Goal: Information Seeking & Learning: Learn about a topic

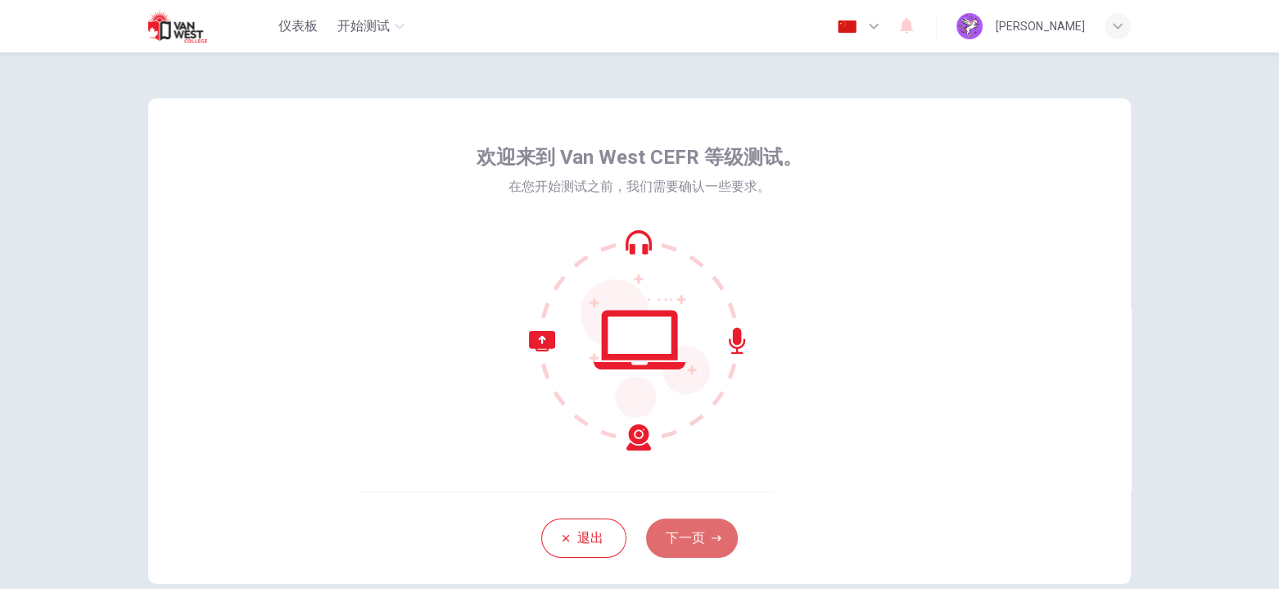
click at [689, 534] on button "下一页" at bounding box center [692, 537] width 92 height 39
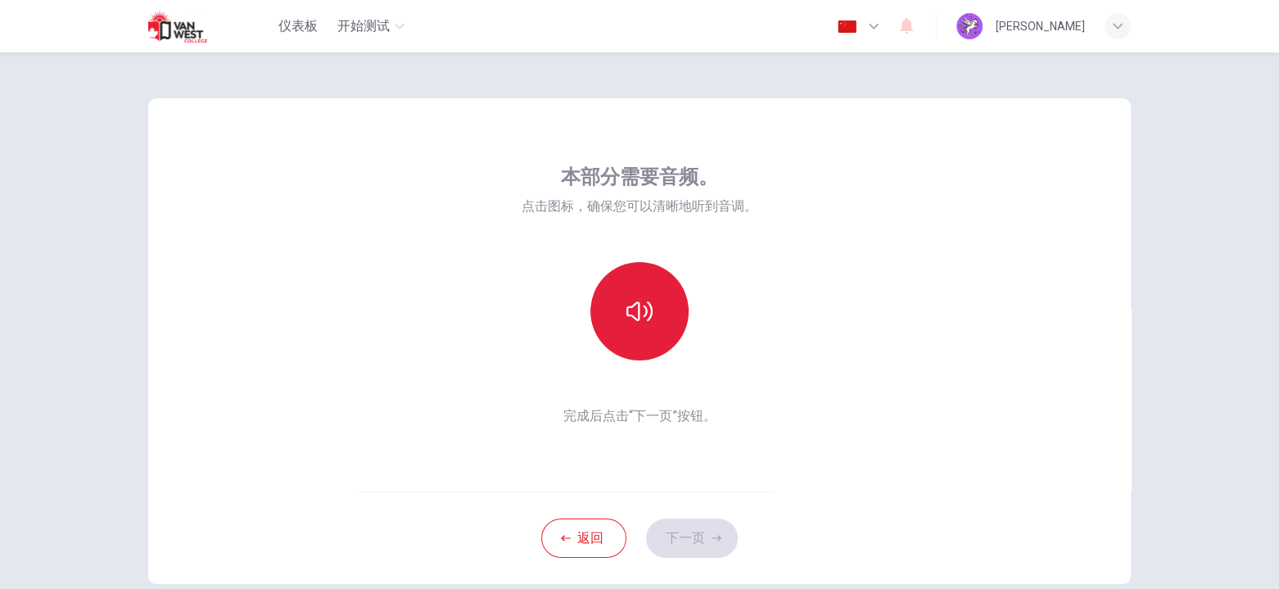
click at [638, 318] on icon "button" at bounding box center [639, 311] width 26 height 26
click at [638, 314] on icon "button" at bounding box center [639, 311] width 26 height 26
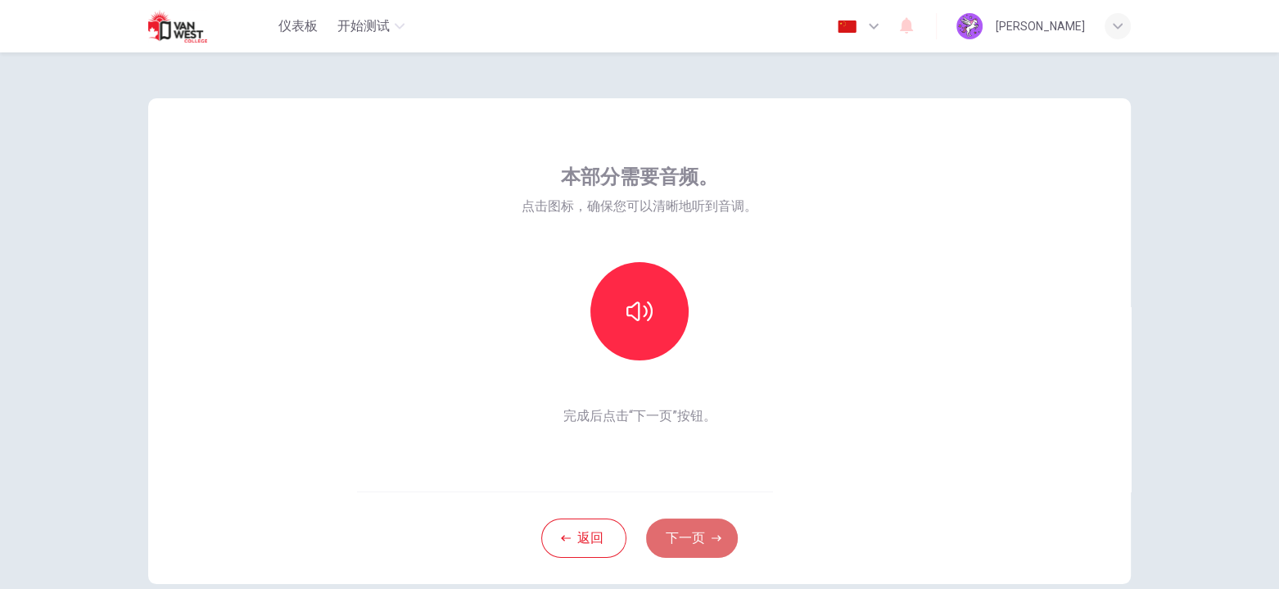
click at [683, 536] on button "下一页" at bounding box center [692, 537] width 92 height 39
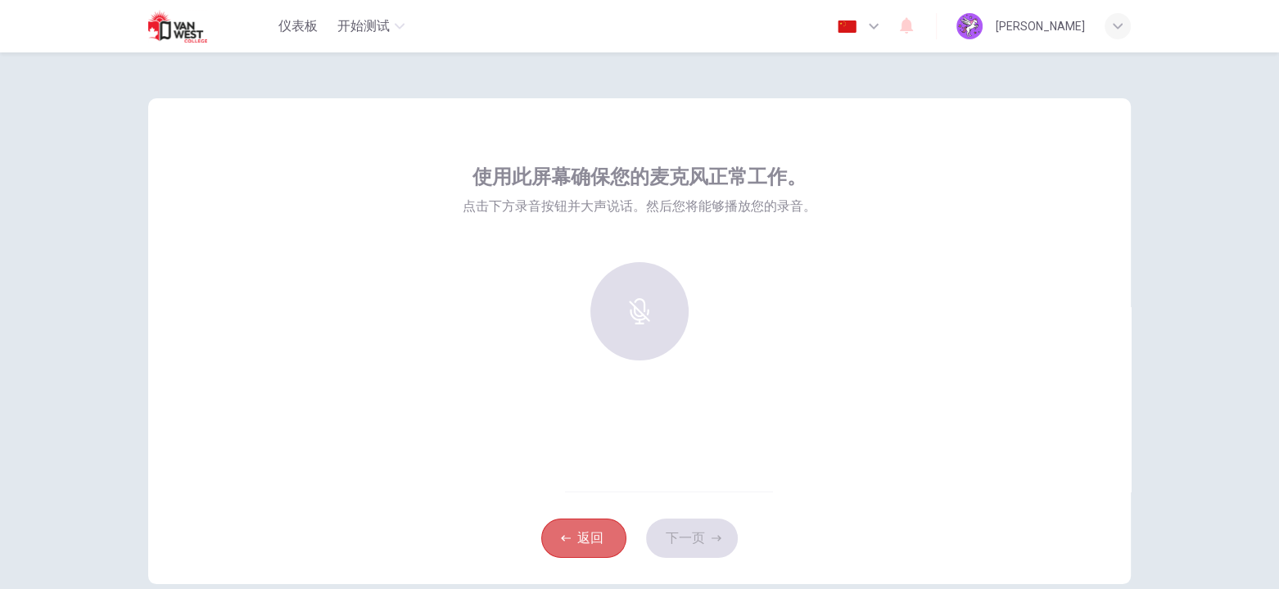
click at [591, 537] on button "返回" at bounding box center [583, 537] width 85 height 39
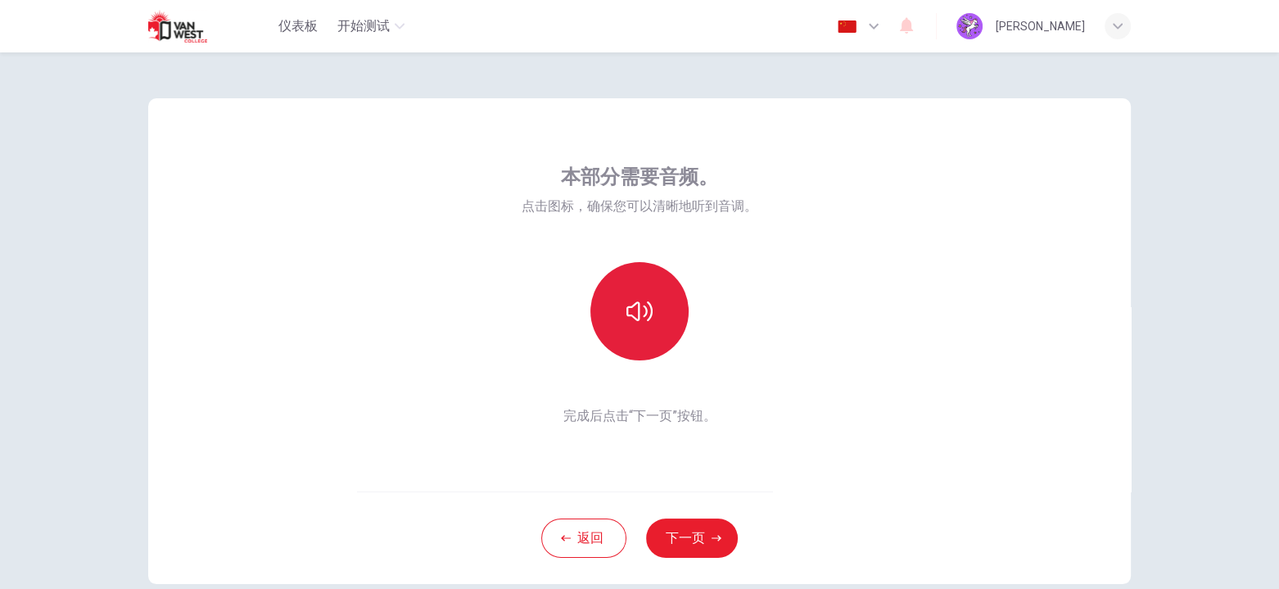
click at [633, 312] on icon "button" at bounding box center [639, 311] width 26 height 26
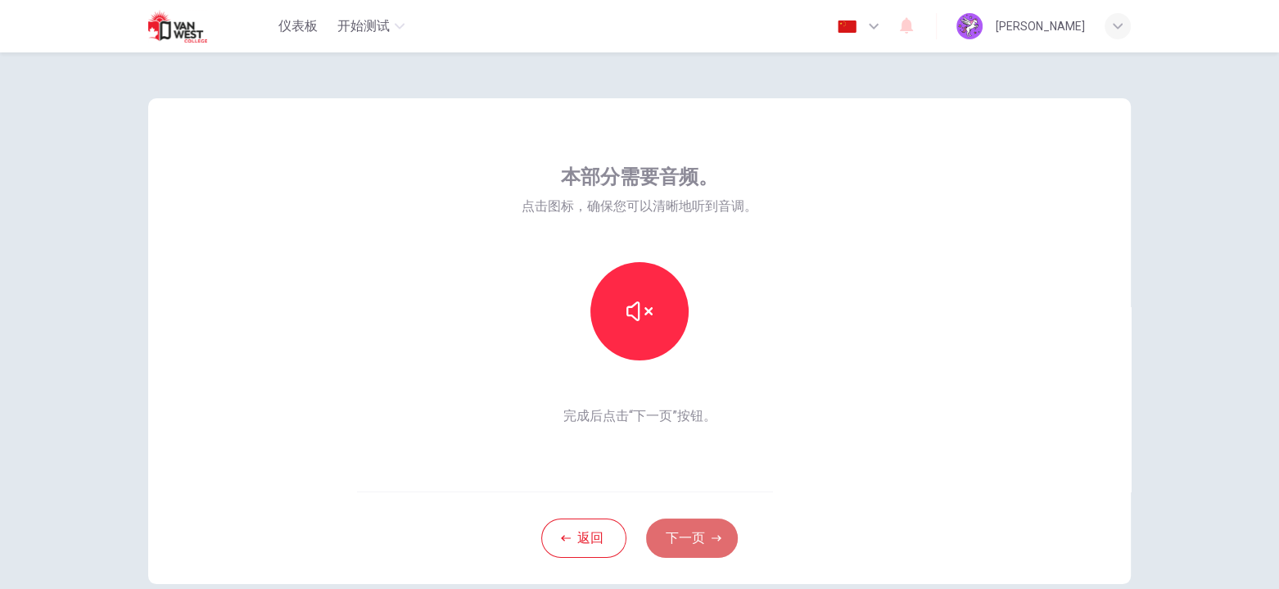
click at [693, 548] on button "下一页" at bounding box center [692, 537] width 92 height 39
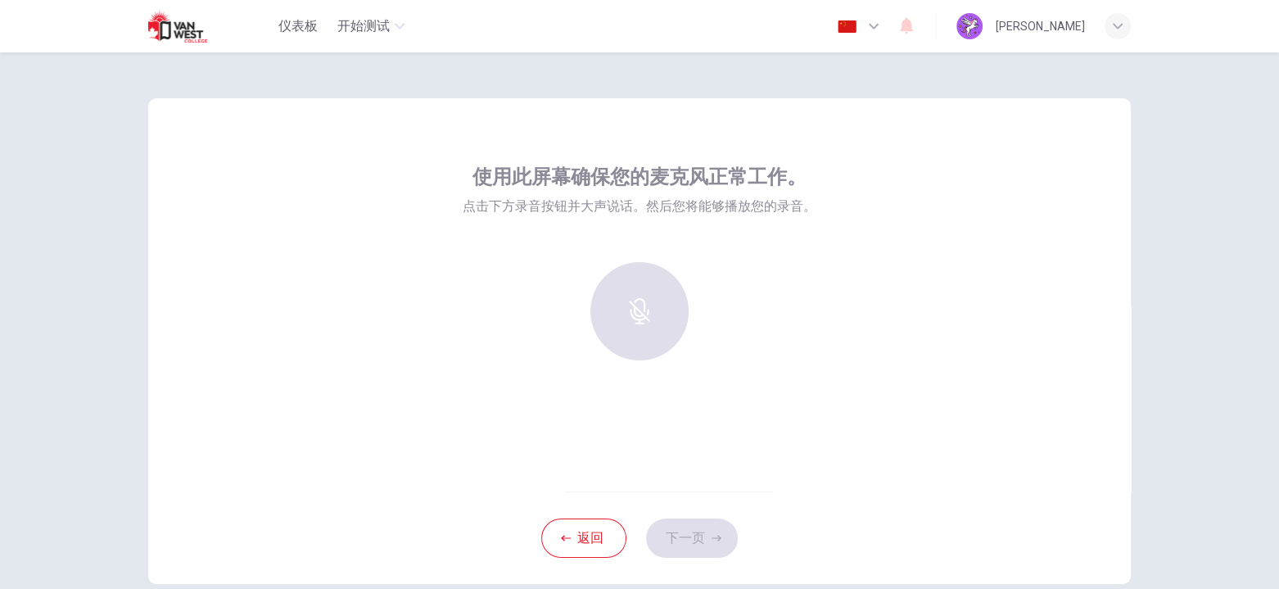
click at [629, 296] on div at bounding box center [639, 311] width 177 height 98
click at [661, 311] on div at bounding box center [639, 311] width 177 height 98
click at [646, 305] on icon "button" at bounding box center [639, 300] width 26 height 26
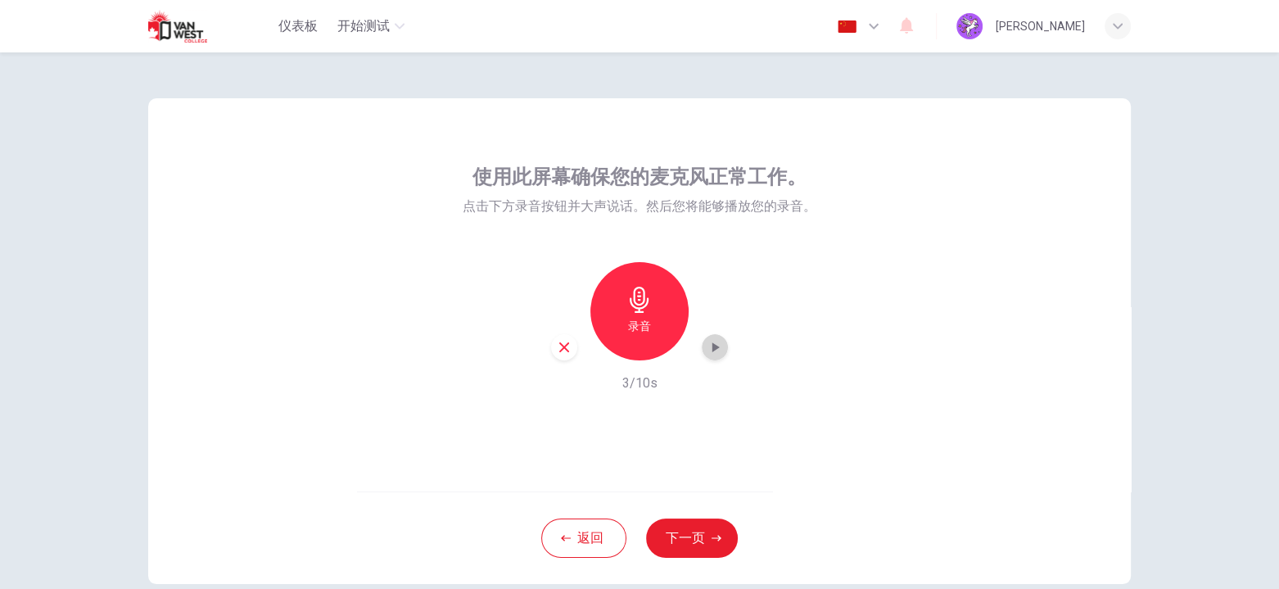
click at [712, 350] on icon "button" at bounding box center [715, 347] width 7 height 10
click at [690, 538] on button "下一页" at bounding box center [692, 537] width 92 height 39
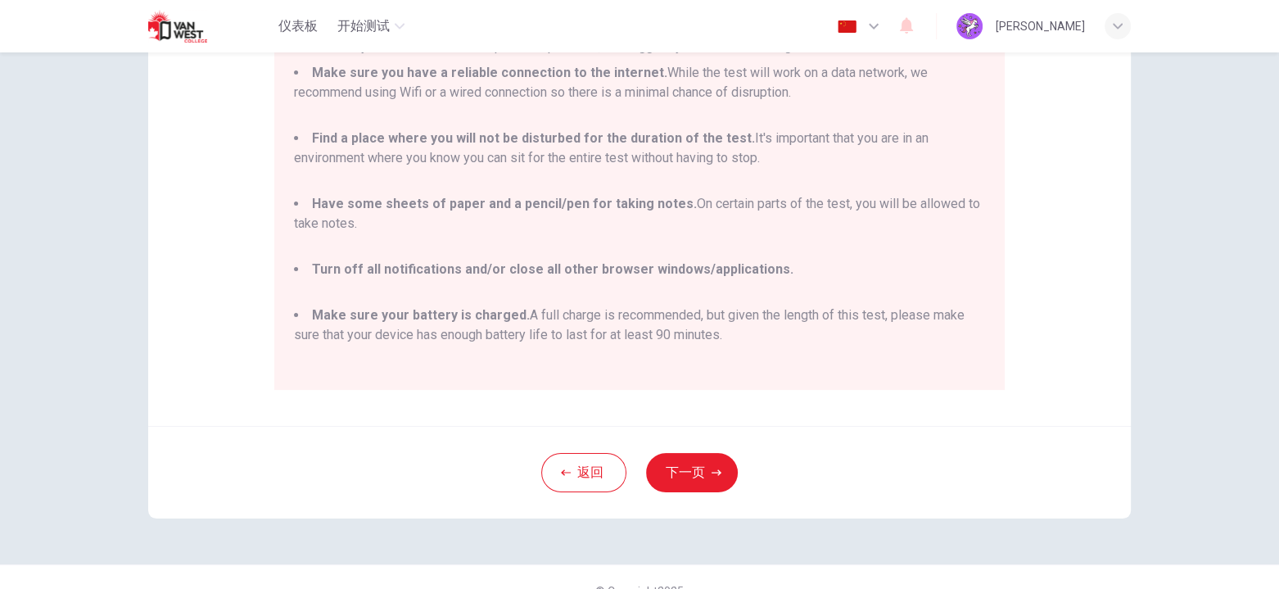
scroll to position [320, 0]
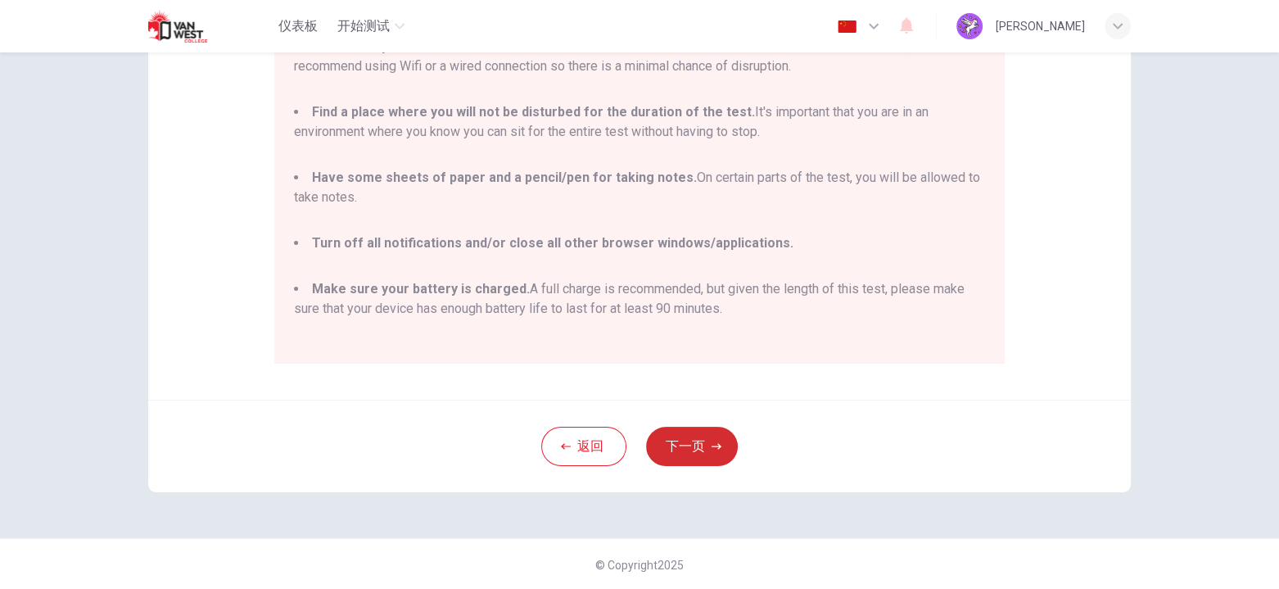
click at [712, 441] on icon "button" at bounding box center [716, 446] width 10 height 10
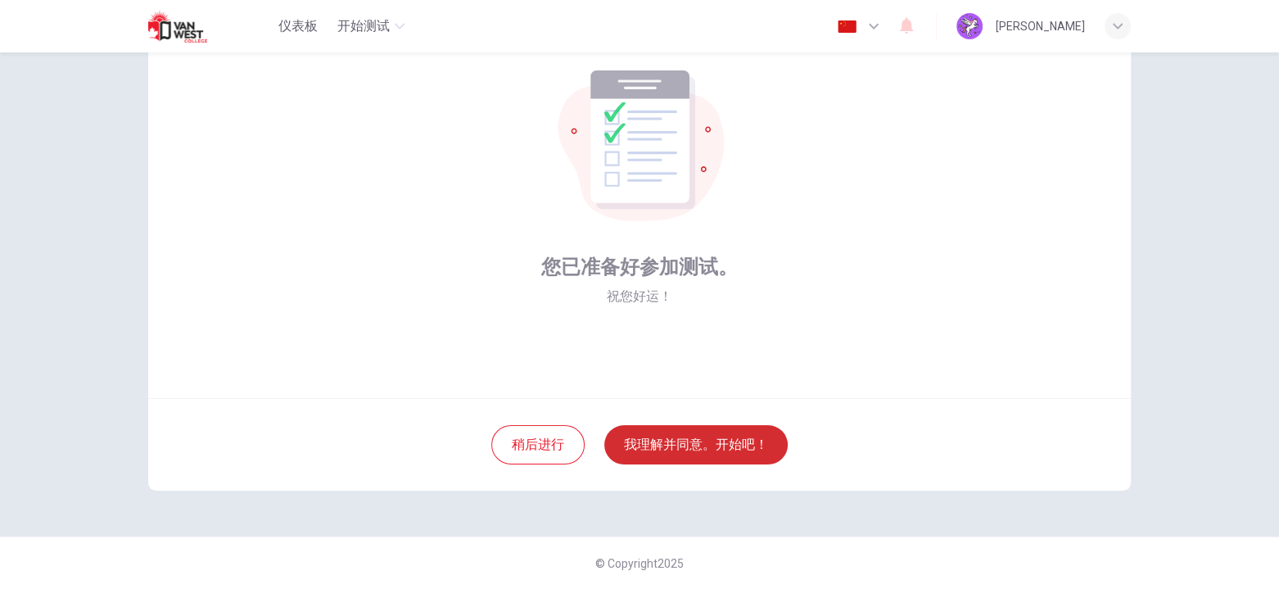
scroll to position [92, 0]
click at [701, 442] on button "我理解并同意。开始吧！" at bounding box center [695, 445] width 183 height 39
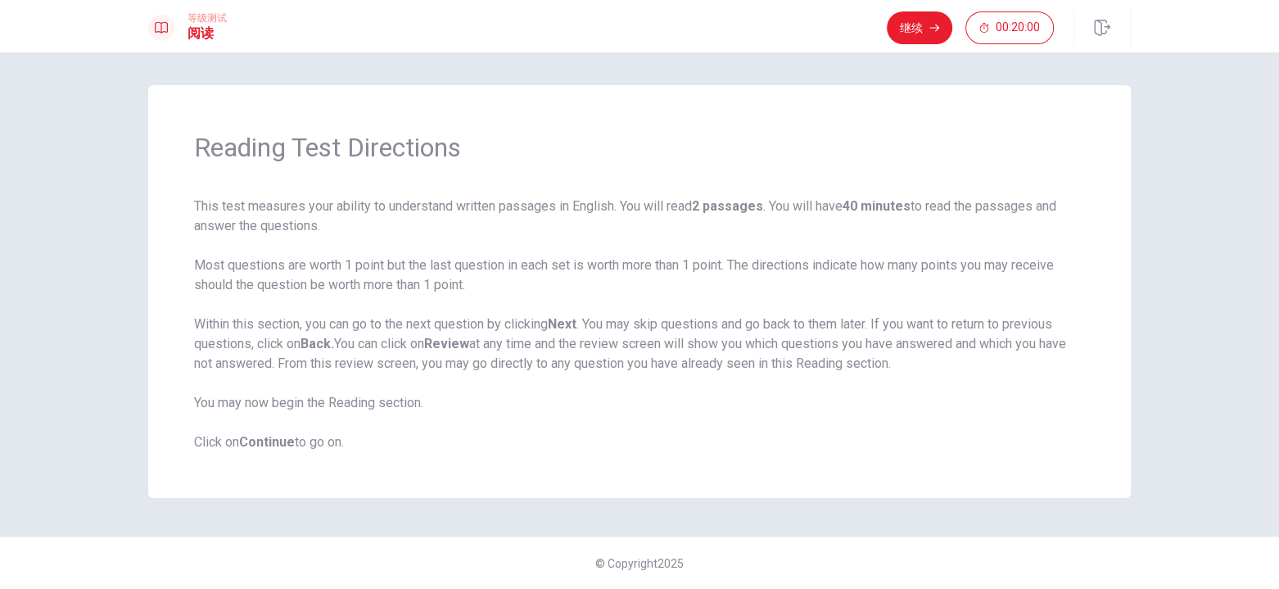
drag, startPoint x: 202, startPoint y: 142, endPoint x: 476, endPoint y: 346, distance: 342.2
click at [476, 346] on div "Reading Test Directions This test measures your ability to understand written p…" at bounding box center [639, 291] width 982 height 413
click at [626, 404] on span "This test measures your ability to understand written passages in English. You …" at bounding box center [639, 323] width 891 height 255
click at [616, 308] on span "This test measures your ability to understand written passages in English. You …" at bounding box center [639, 323] width 891 height 255
click at [783, 251] on span "This test measures your ability to understand written passages in English. You …" at bounding box center [639, 323] width 891 height 255
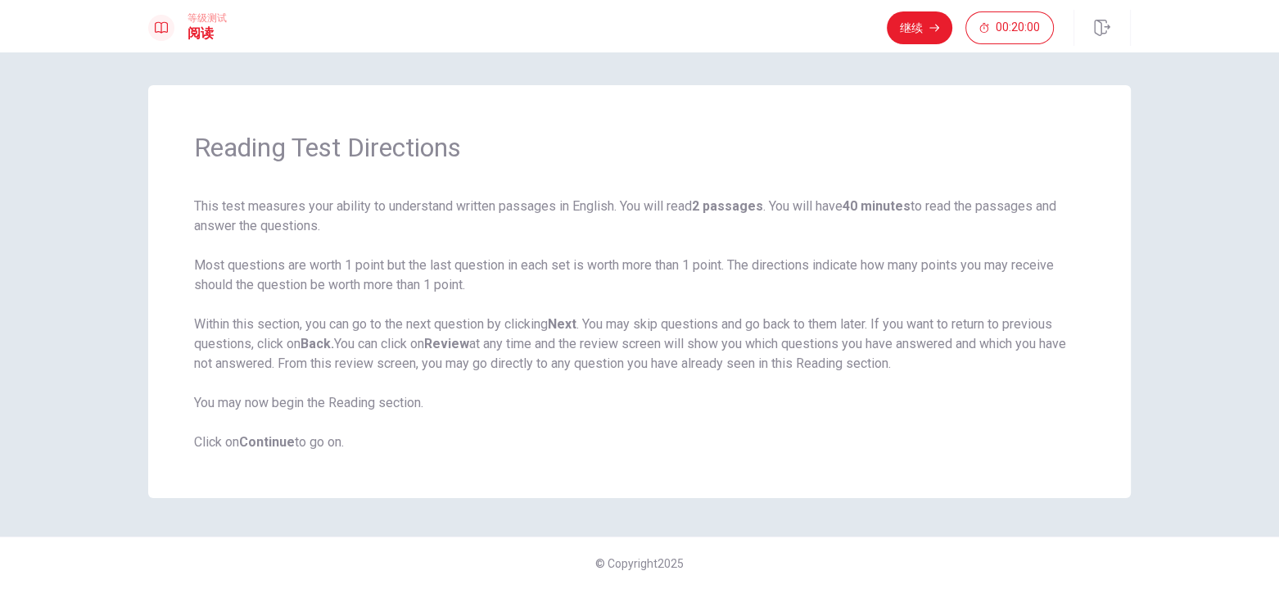
drag, startPoint x: 199, startPoint y: 206, endPoint x: 339, endPoint y: 208, distance: 140.0
click at [339, 208] on span "This test measures your ability to understand written passages in English. You …" at bounding box center [639, 323] width 891 height 255
click at [257, 444] on b "Continue" at bounding box center [267, 442] width 56 height 16
click at [926, 34] on button "继续" at bounding box center [919, 27] width 65 height 33
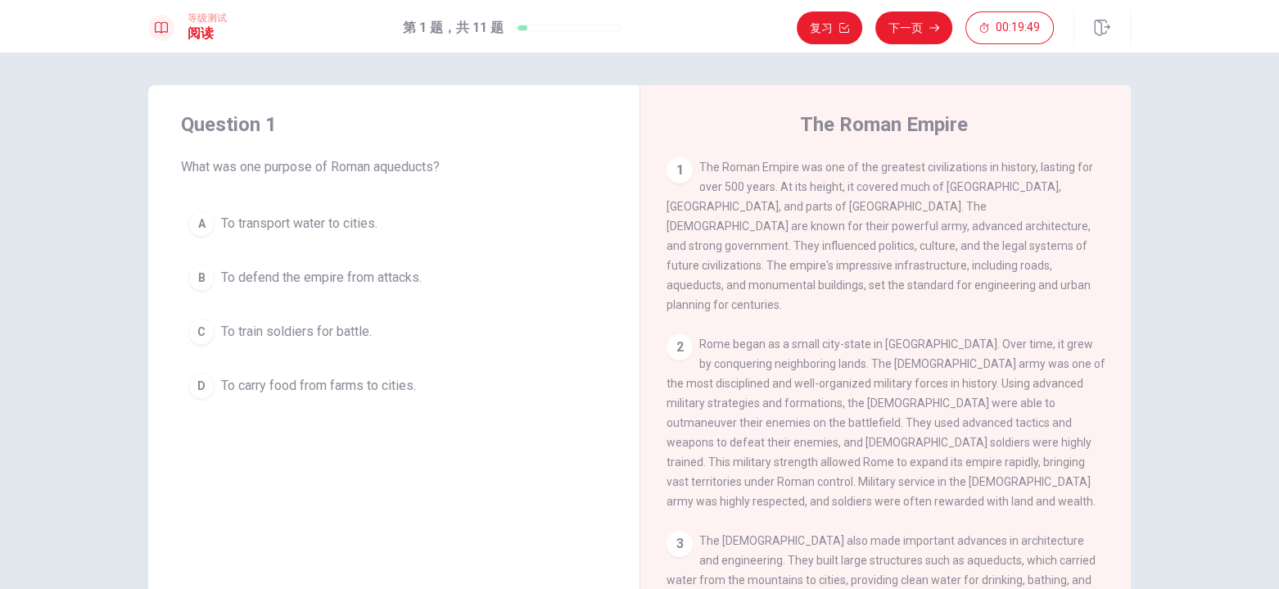
click at [391, 165] on span "What was one purpose of Roman aqueducts?" at bounding box center [394, 167] width 426 height 20
drag, startPoint x: 373, startPoint y: 168, endPoint x: 437, endPoint y: 165, distance: 63.9
click at [437, 165] on span "What was one purpose of Roman aqueducts?" at bounding box center [394, 167] width 426 height 20
drag, startPoint x: 955, startPoint y: 269, endPoint x: 1022, endPoint y: 268, distance: 67.1
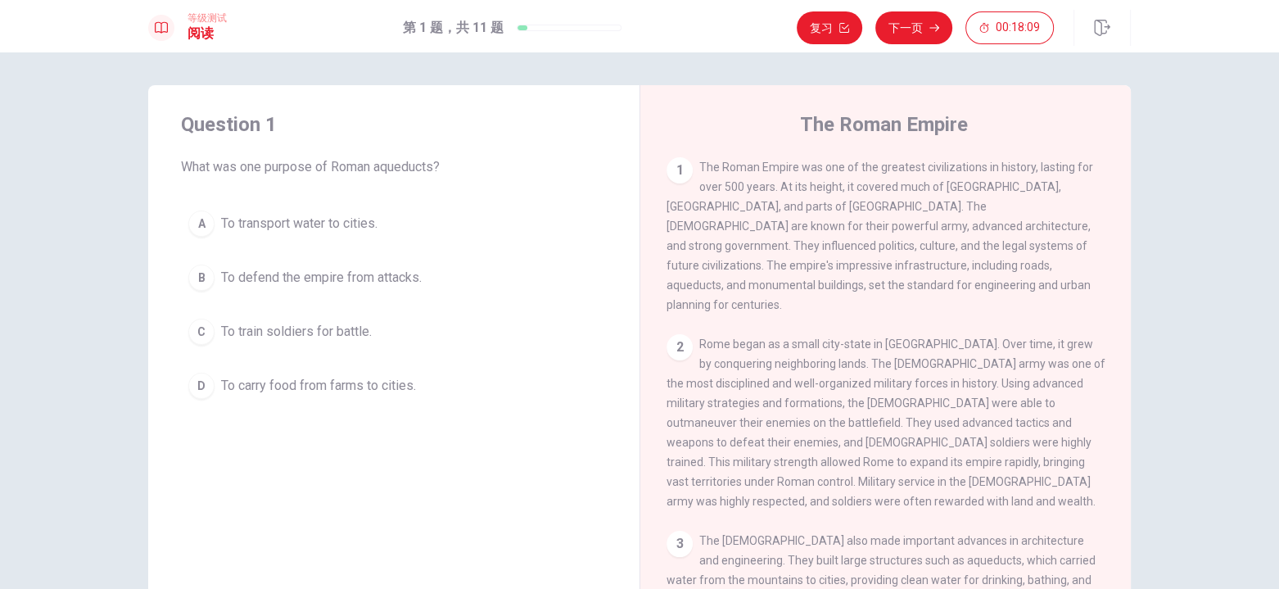
click at [1022, 268] on span "The Roman Empire was one of the greatest civilizations in history, lasting for …" at bounding box center [879, 235] width 426 height 151
drag, startPoint x: 960, startPoint y: 328, endPoint x: 993, endPoint y: 327, distance: 32.8
click at [993, 337] on span "Rome began as a small city-state in Italy. Over time, it grew by conquering nei…" at bounding box center [885, 422] width 439 height 170
drag, startPoint x: 986, startPoint y: 351, endPoint x: 1042, endPoint y: 350, distance: 56.5
click at [1042, 350] on span "Rome began as a small city-state in Italy. Over time, it grew by conquering nei…" at bounding box center [885, 422] width 439 height 170
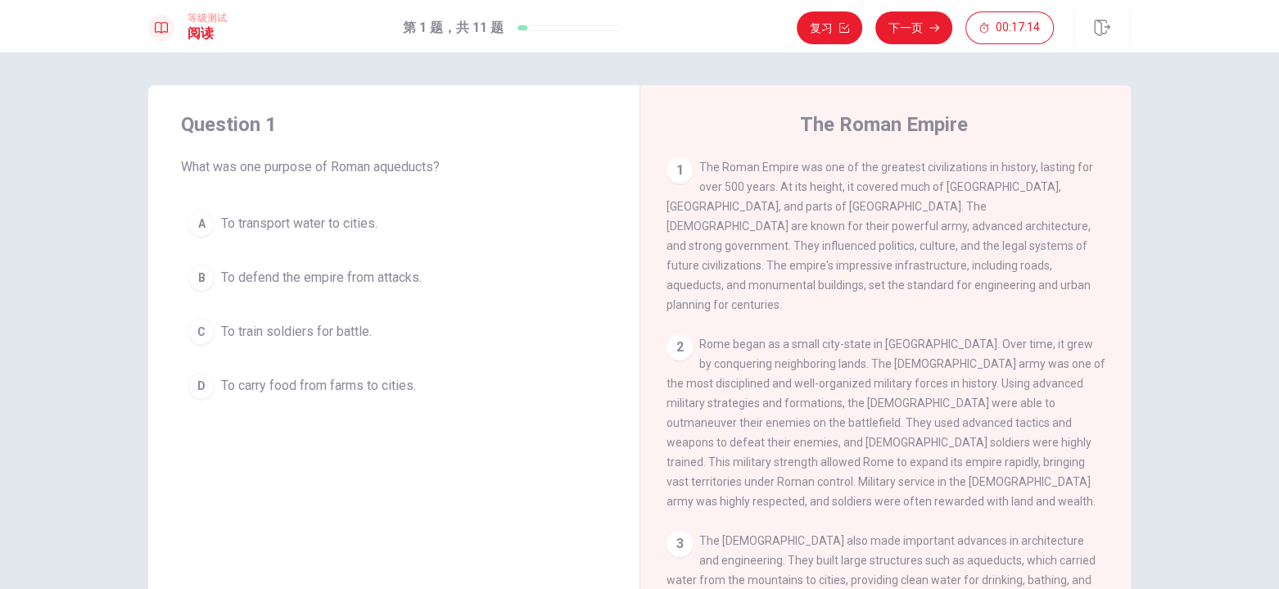
drag, startPoint x: 1067, startPoint y: 352, endPoint x: 711, endPoint y: 375, distance: 356.0
click at [711, 375] on span "Rome began as a small city-state in Italy. Over time, it grew by conquering nei…" at bounding box center [885, 422] width 439 height 170
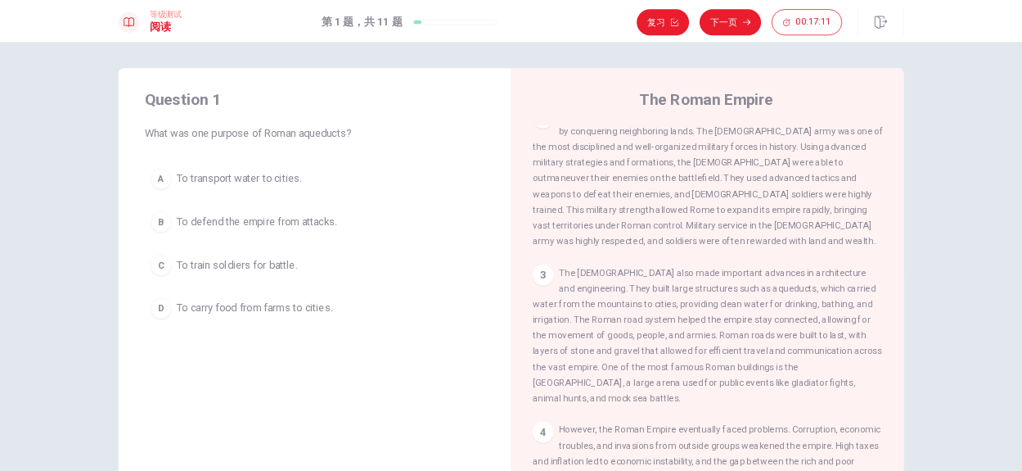
scroll to position [164, 0]
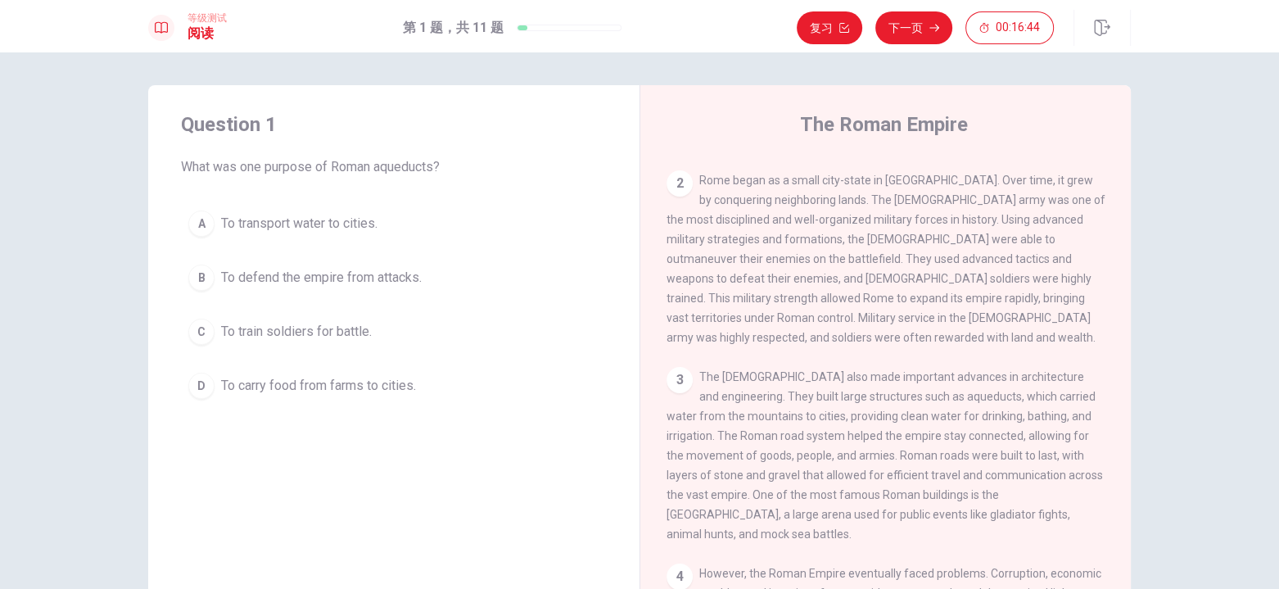
drag, startPoint x: 946, startPoint y: 228, endPoint x: 995, endPoint y: 226, distance: 48.4
click at [995, 226] on span "Rome began as a small city-state in Italy. Over time, it grew by conquering nei…" at bounding box center [885, 259] width 439 height 170
drag, startPoint x: 964, startPoint y: 292, endPoint x: 813, endPoint y: 256, distance: 155.7
click at [813, 256] on div "2 Rome began as a small city-state in Italy. Over time, it grew by conquering n…" at bounding box center [885, 258] width 439 height 177
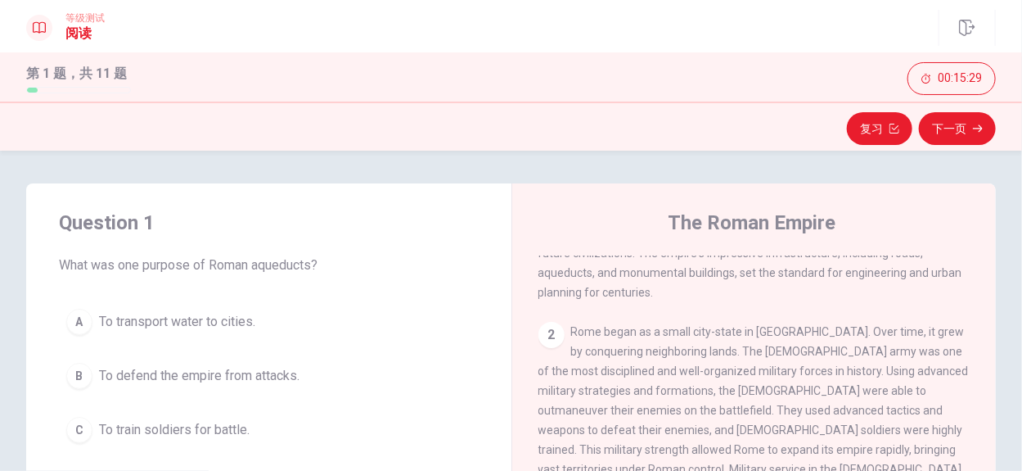
scroll to position [0, 0]
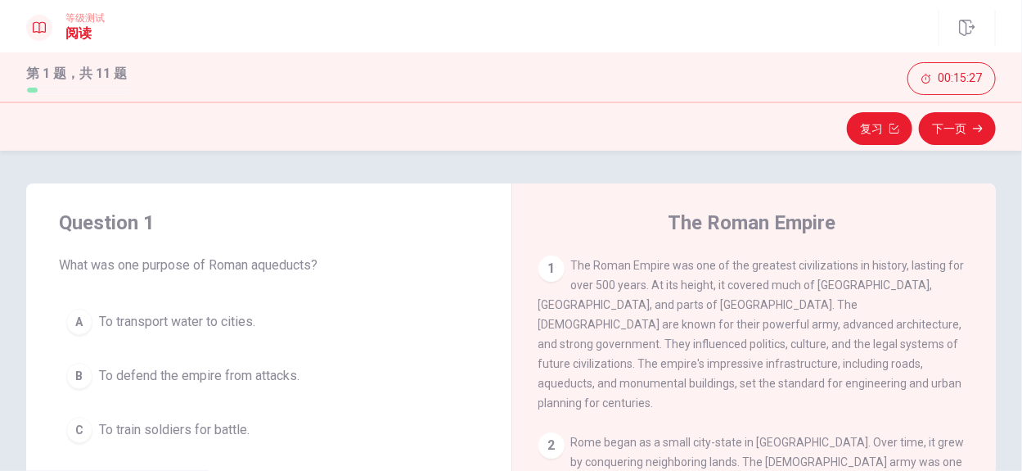
drag, startPoint x: 872, startPoint y: 195, endPoint x: 864, endPoint y: 199, distance: 8.4
click at [866, 198] on div "The Roman Empire 1 The Roman Empire was one of the greatest civilizations in hi…" at bounding box center [754, 467] width 485 height 569
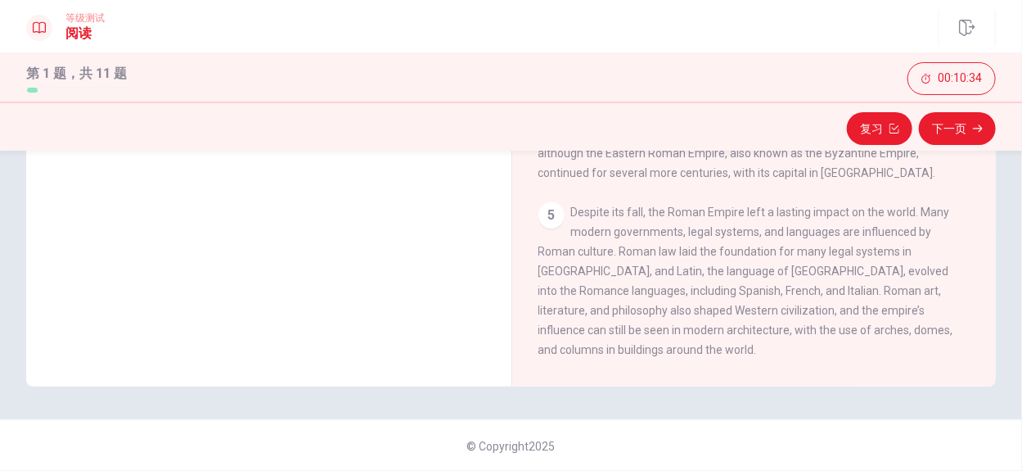
scroll to position [454, 0]
drag, startPoint x: 641, startPoint y: 257, endPoint x: 613, endPoint y: 247, distance: 29.5
click at [724, 287] on span "Despite its fall, the Roman Empire left a lasting impact on the world. Many mod…" at bounding box center [746, 280] width 415 height 151
drag, startPoint x: 678, startPoint y: 277, endPoint x: 772, endPoint y: 277, distance: 94.1
click at [772, 277] on div "5 Despite its fall, the Roman Empire left a lasting impact on the world. Many m…" at bounding box center [755, 279] width 433 height 157
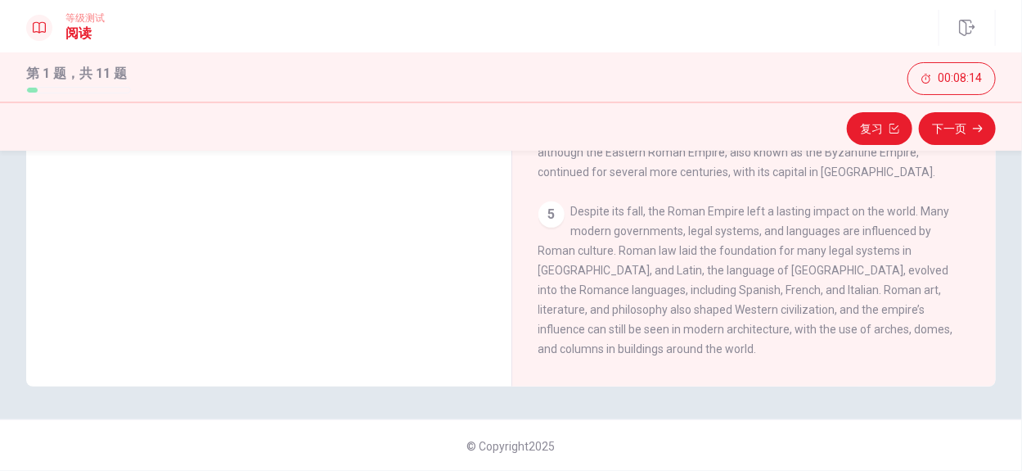
drag, startPoint x: 778, startPoint y: 273, endPoint x: 894, endPoint y: 280, distance: 116.5
click at [894, 280] on div "5 Despite its fall, the Roman Empire left a lasting impact on the world. Many m…" at bounding box center [755, 279] width 433 height 157
drag, startPoint x: 537, startPoint y: 294, endPoint x: 645, endPoint y: 291, distance: 108.1
click at [645, 291] on span "Despite its fall, the Roman Empire left a lasting impact on the world. Many mod…" at bounding box center [746, 280] width 415 height 151
drag, startPoint x: 712, startPoint y: 312, endPoint x: 668, endPoint y: 314, distance: 44.2
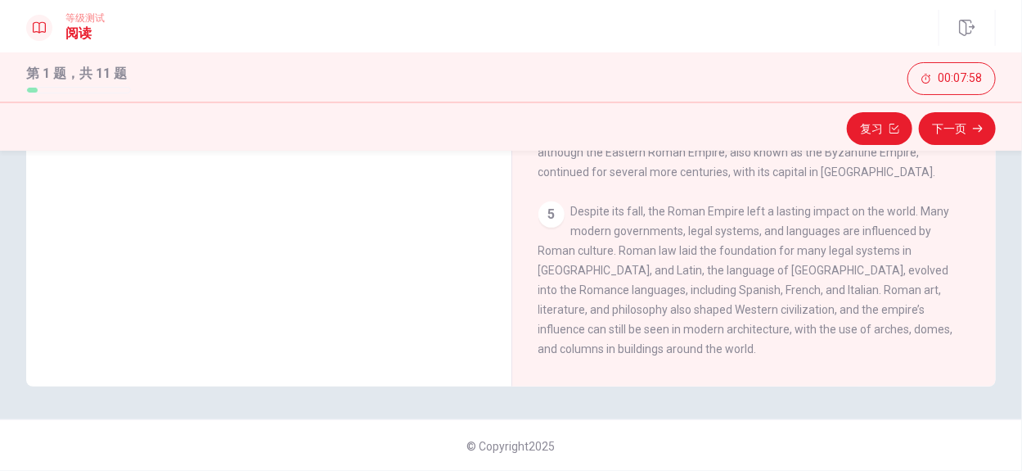
click at [661, 314] on span "Despite its fall, the Roman Empire left a lasting impact on the world. Many mod…" at bounding box center [746, 280] width 415 height 151
drag, startPoint x: 715, startPoint y: 314, endPoint x: 682, endPoint y: 316, distance: 33.6
click at [682, 316] on span "Despite its fall, the Roman Empire left a lasting impact on the world. Many mod…" at bounding box center [746, 280] width 415 height 151
drag, startPoint x: 720, startPoint y: 311, endPoint x: 755, endPoint y: 309, distance: 34.4
click at [755, 309] on span "Despite its fall, the Roman Empire left a lasting impact on the world. Many mod…" at bounding box center [746, 280] width 415 height 151
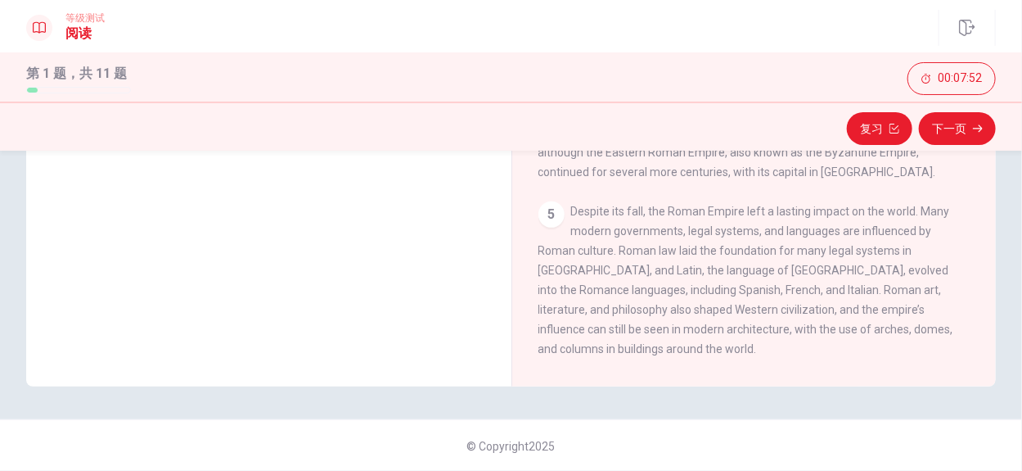
drag, startPoint x: 780, startPoint y: 313, endPoint x: 819, endPoint y: 312, distance: 38.5
click at [819, 312] on span "Despite its fall, the Roman Empire left a lasting impact on the world. Many mod…" at bounding box center [746, 280] width 415 height 151
drag, startPoint x: 851, startPoint y: 312, endPoint x: 919, endPoint y: 314, distance: 68.0
click at [919, 314] on span "Despite its fall, the Roman Empire left a lasting impact on the world. Many mod…" at bounding box center [746, 280] width 415 height 151
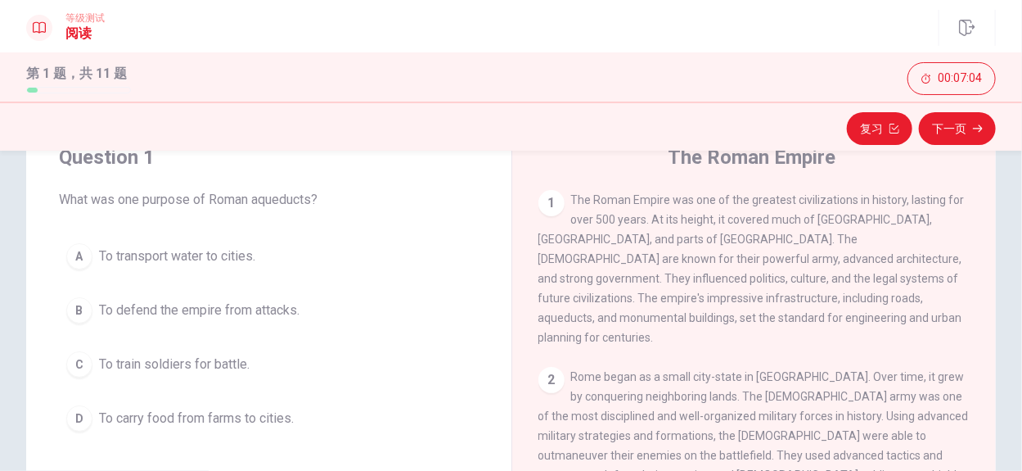
scroll to position [65, 0]
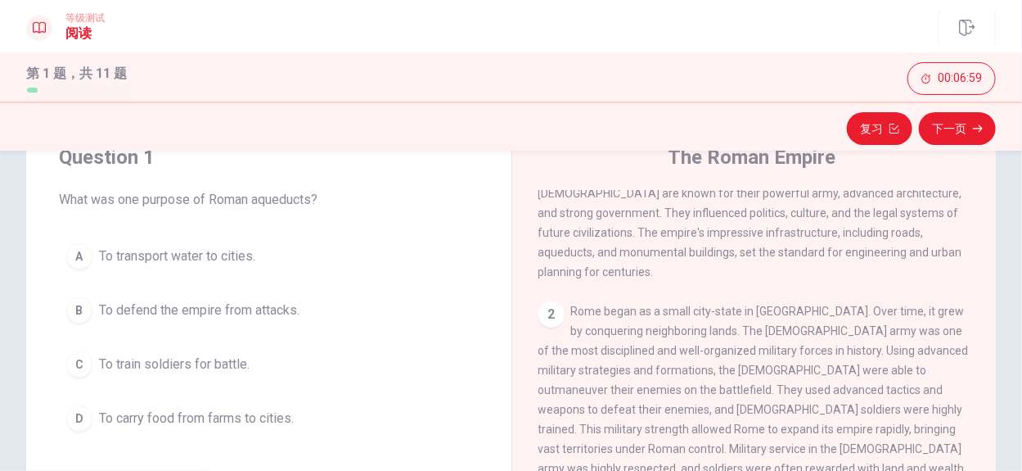
drag, startPoint x: 702, startPoint y: 218, endPoint x: 814, endPoint y: 215, distance: 113.0
click at [814, 215] on span "The Roman Empire was one of the greatest civilizations in history, lasting for …" at bounding box center [752, 203] width 426 height 151
drag, startPoint x: 545, startPoint y: 236, endPoint x: 580, endPoint y: 235, distance: 34.4
click at [580, 235] on span "The Roman Empire was one of the greatest civilizations in history, lasting for …" at bounding box center [752, 203] width 426 height 151
drag, startPoint x: 568, startPoint y: 237, endPoint x: 650, endPoint y: 234, distance: 81.9
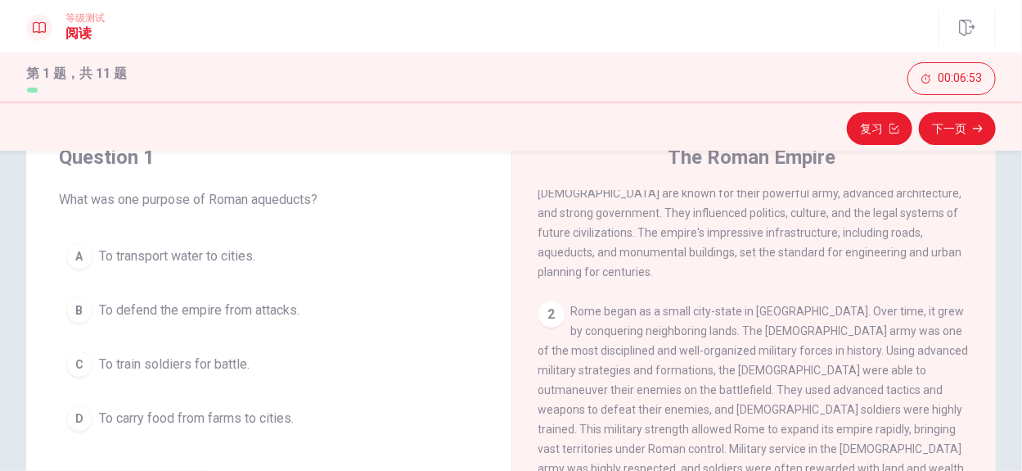
click at [650, 234] on span "The Roman Empire was one of the greatest civilizations in history, lasting for …" at bounding box center [752, 203] width 426 height 151
drag, startPoint x: 652, startPoint y: 237, endPoint x: 739, endPoint y: 253, distance: 89.0
click at [762, 237] on span "The Roman Empire was one of the greatest civilizations in history, lasting for …" at bounding box center [752, 203] width 426 height 151
drag, startPoint x: 799, startPoint y: 237, endPoint x: 823, endPoint y: 234, distance: 24.8
click at [823, 234] on span "The Roman Empire was one of the greatest civilizations in history, lasting for …" at bounding box center [752, 203] width 426 height 151
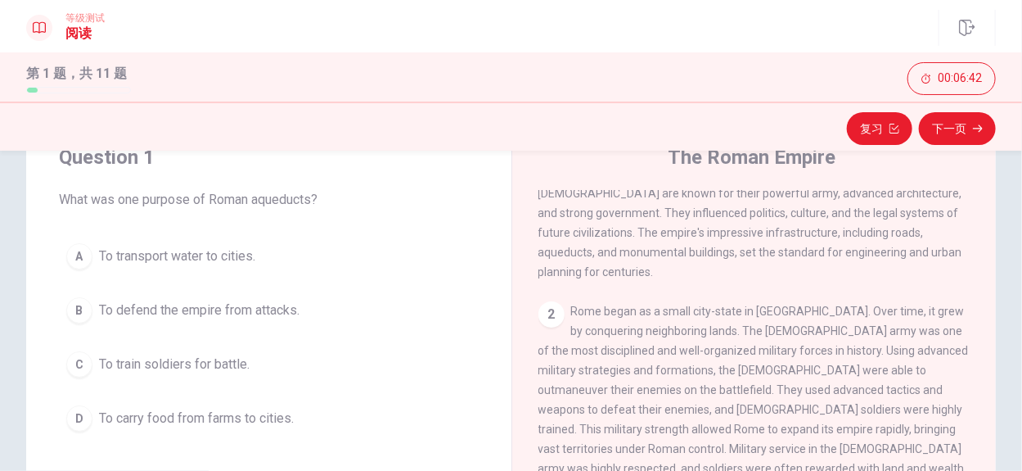
drag, startPoint x: 769, startPoint y: 234, endPoint x: 586, endPoint y: 262, distance: 185.5
click at [588, 262] on div "1 The Roman Empire was one of the greatest civilizations in history, lasting fo…" at bounding box center [755, 202] width 433 height 157
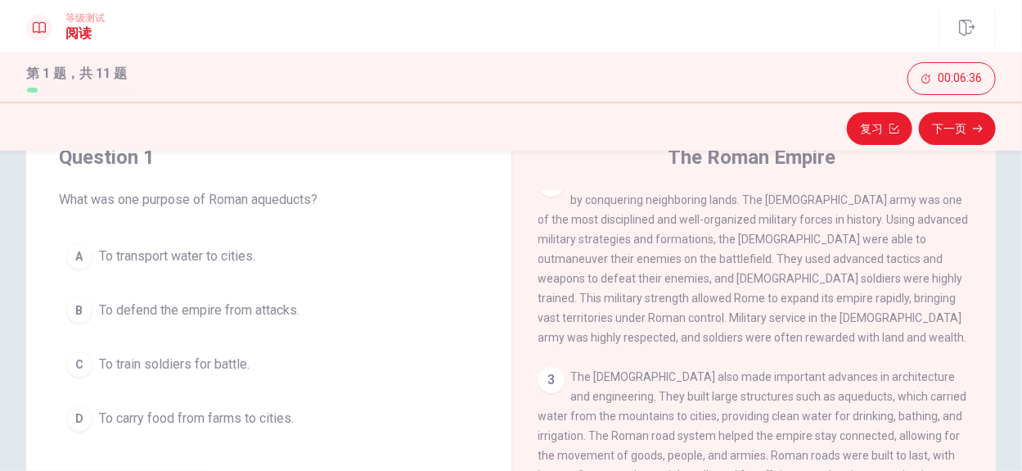
scroll to position [131, 0]
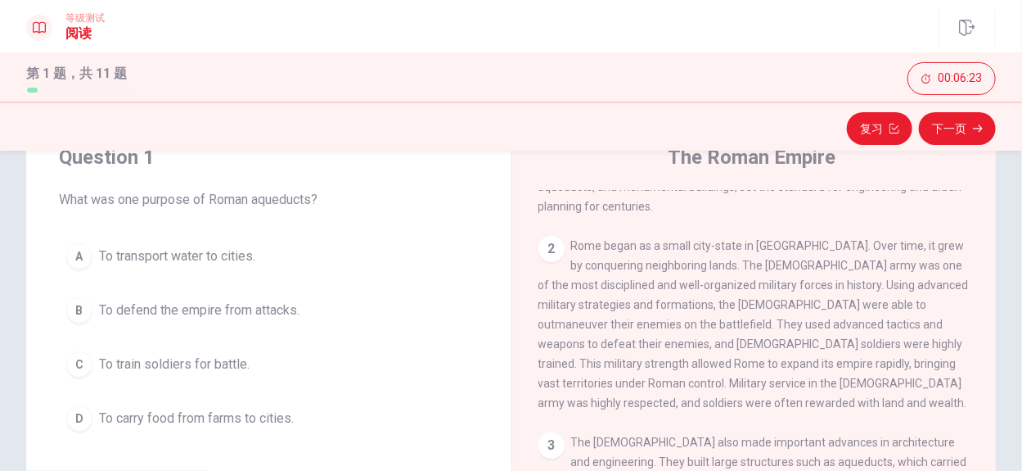
drag, startPoint x: 598, startPoint y: 291, endPoint x: 809, endPoint y: 350, distance: 219.5
click at [809, 350] on span "Rome began as a small city-state in Italy. Over time, it grew by conquering nei…" at bounding box center [754, 324] width 431 height 170
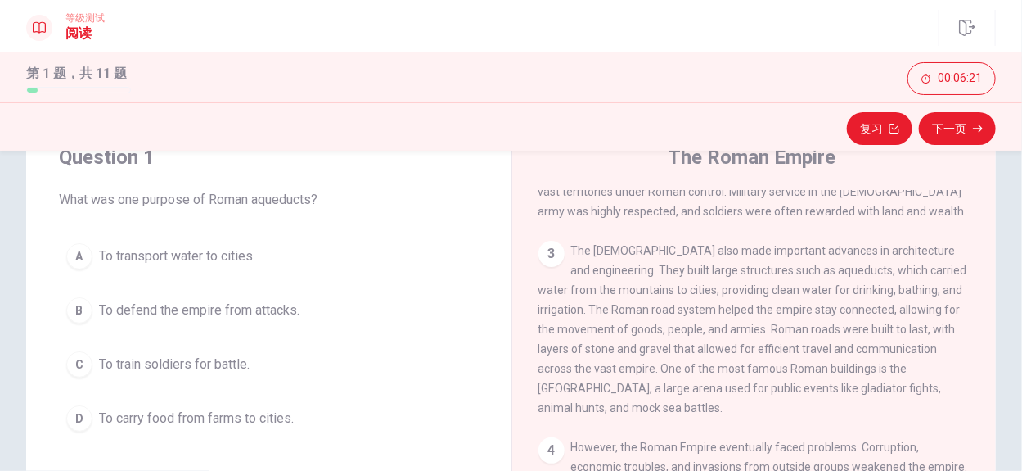
scroll to position [327, 0]
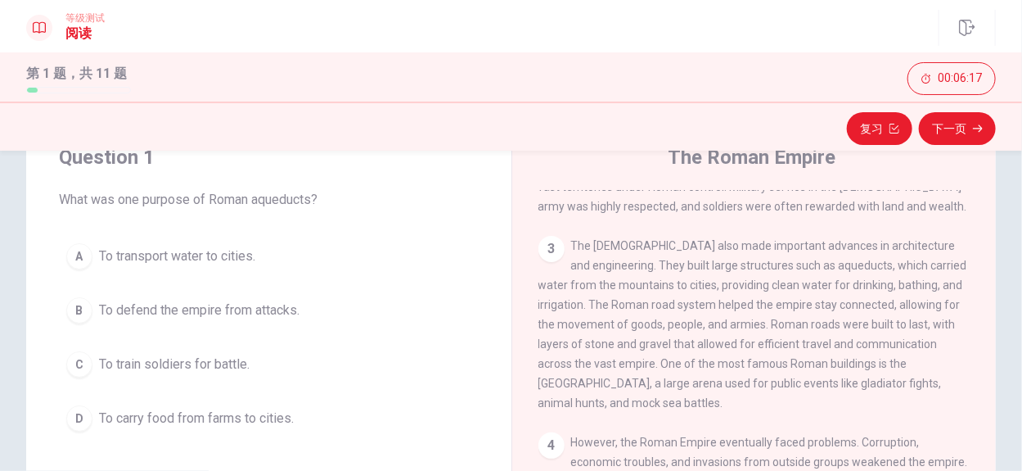
drag, startPoint x: 653, startPoint y: 236, endPoint x: 583, endPoint y: 264, distance: 75.7
click at [583, 264] on div "3 The Romans also made important advances in architecture and engineering. They…" at bounding box center [755, 324] width 433 height 177
drag, startPoint x: 649, startPoint y: 255, endPoint x: 756, endPoint y: 264, distance: 107.6
click at [756, 264] on div "3 The Romans also made important advances in architecture and engineering. They…" at bounding box center [755, 324] width 433 height 177
drag, startPoint x: 659, startPoint y: 255, endPoint x: 744, endPoint y: 253, distance: 85.2
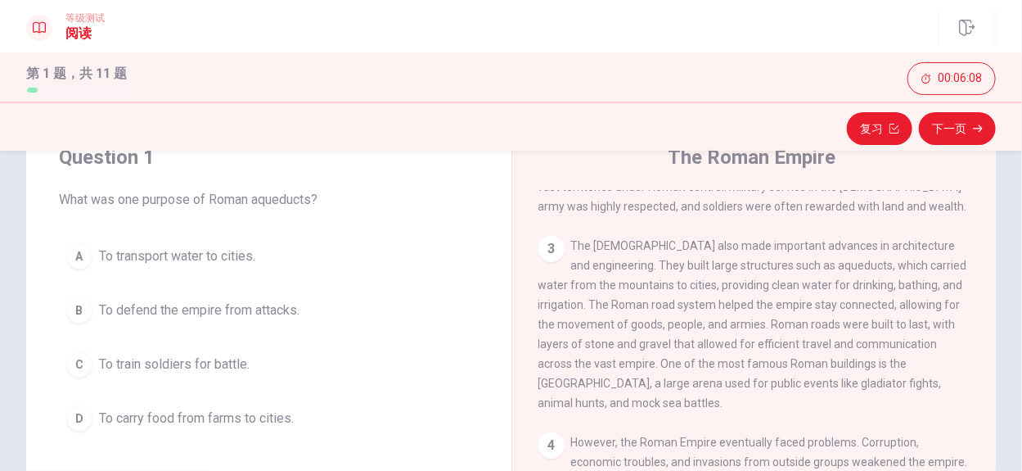
click at [742, 253] on span "The Romans also made important advances in architecture and engineering. They b…" at bounding box center [753, 324] width 429 height 170
drag, startPoint x: 752, startPoint y: 256, endPoint x: 802, endPoint y: 255, distance: 50.0
click at [802, 255] on span "The Romans also made important advances in architecture and engineering. They b…" at bounding box center [753, 324] width 429 height 170
drag, startPoint x: 851, startPoint y: 253, endPoint x: 927, endPoint y: 256, distance: 75.4
click at [927, 256] on span "The Romans also made important advances in architecture and engineering. They b…" at bounding box center [753, 324] width 429 height 170
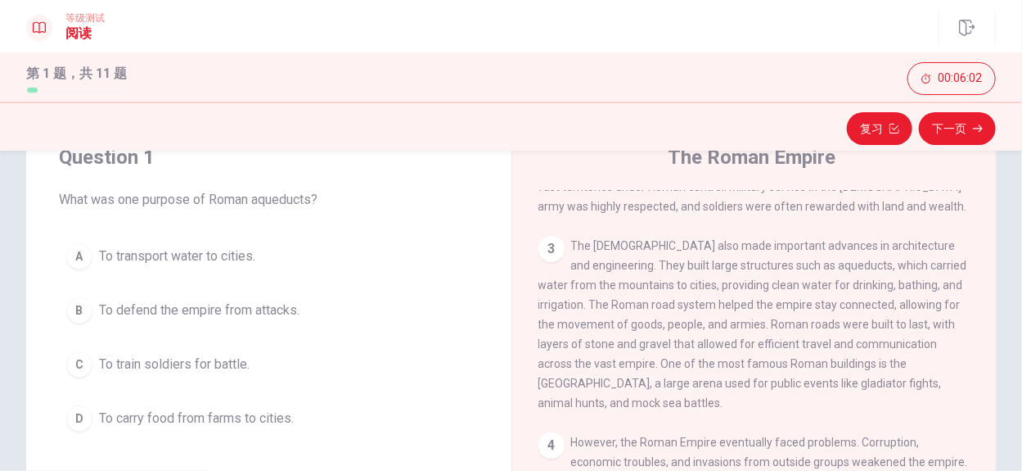
drag, startPoint x: 589, startPoint y: 273, endPoint x: 653, endPoint y: 274, distance: 63.9
click at [653, 274] on span "The Romans also made important advances in architecture and engineering. They b…" at bounding box center [753, 324] width 429 height 170
drag, startPoint x: 685, startPoint y: 274, endPoint x: 828, endPoint y: 275, distance: 142.4
click at [831, 275] on span "The Romans also made important advances in architecture and engineering. They b…" at bounding box center [753, 324] width 429 height 170
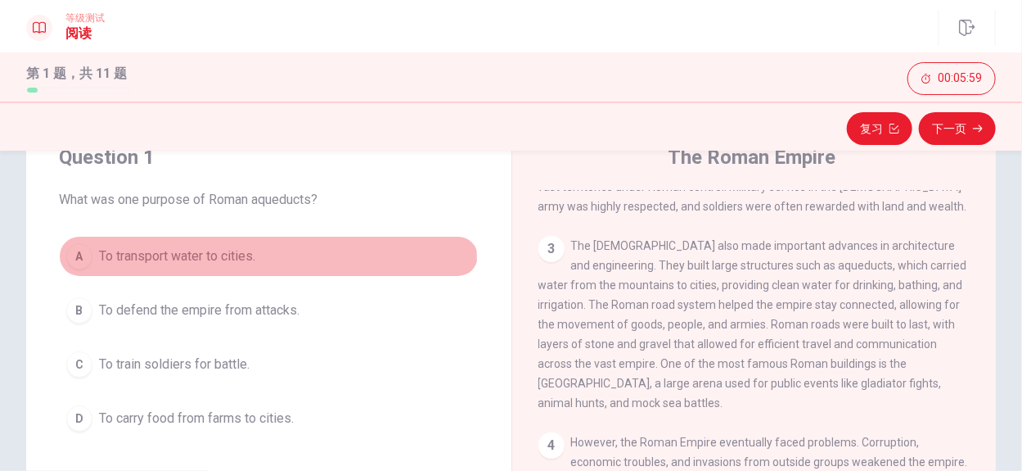
click at [237, 259] on span "To transport water to cities." at bounding box center [177, 256] width 156 height 20
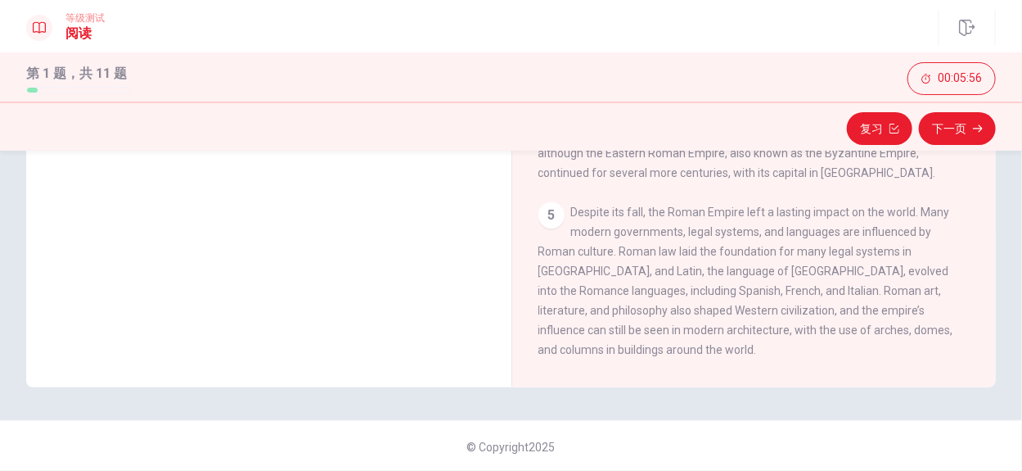
scroll to position [366, 0]
click at [947, 129] on button "下一页" at bounding box center [957, 128] width 77 height 33
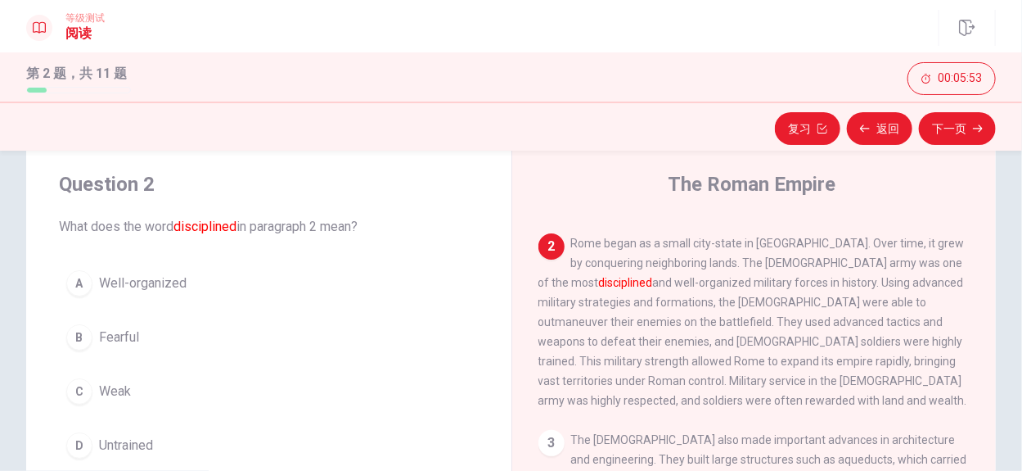
scroll to position [0, 0]
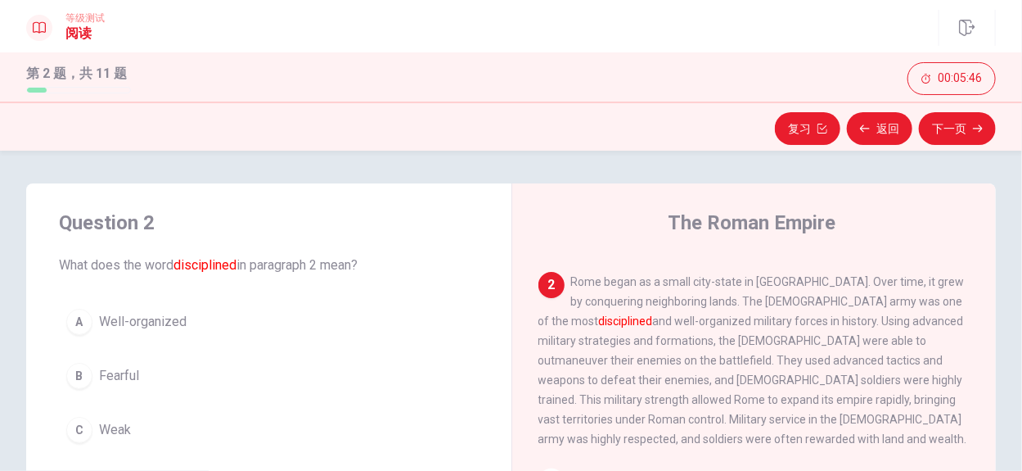
drag, startPoint x: 245, startPoint y: 266, endPoint x: 333, endPoint y: 268, distance: 88.4
click at [333, 268] on span "What does the word disciplined in paragraph 2 mean?" at bounding box center [269, 265] width 420 height 20
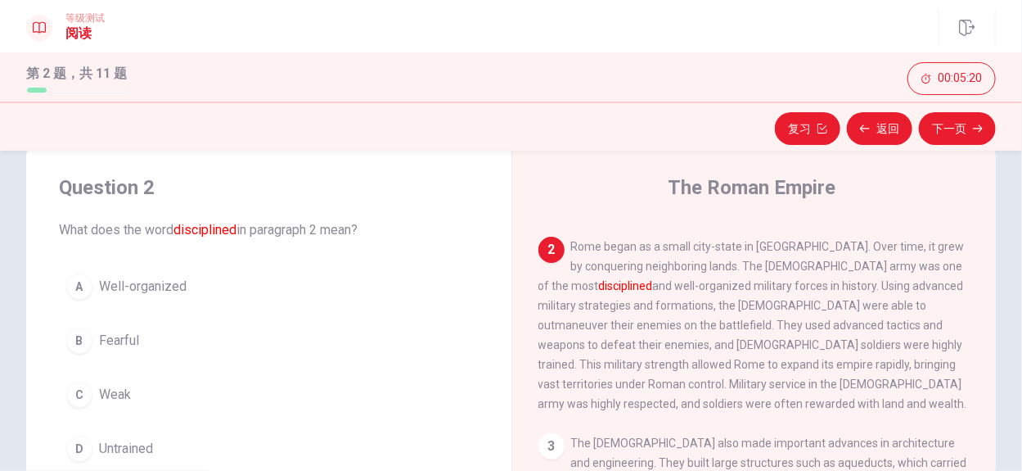
scroll to position [65, 0]
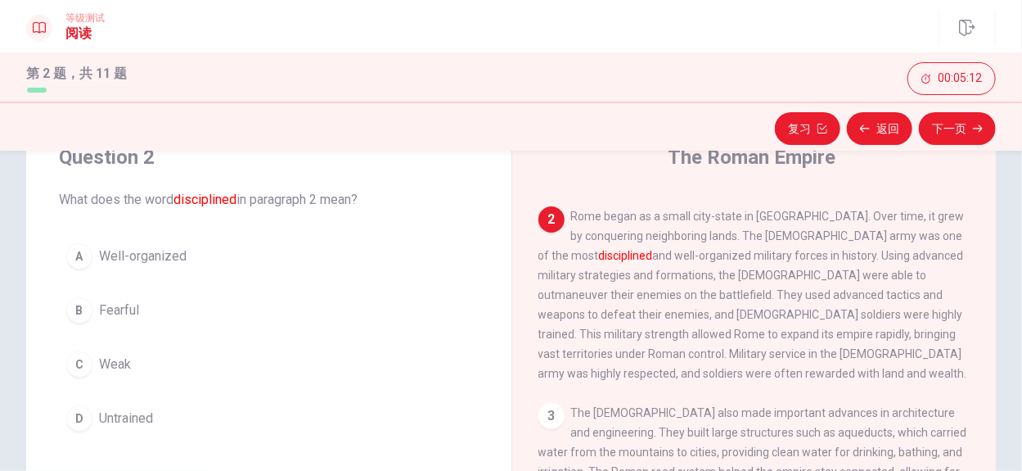
click at [164, 255] on span "Well-organized" at bounding box center [143, 256] width 88 height 20
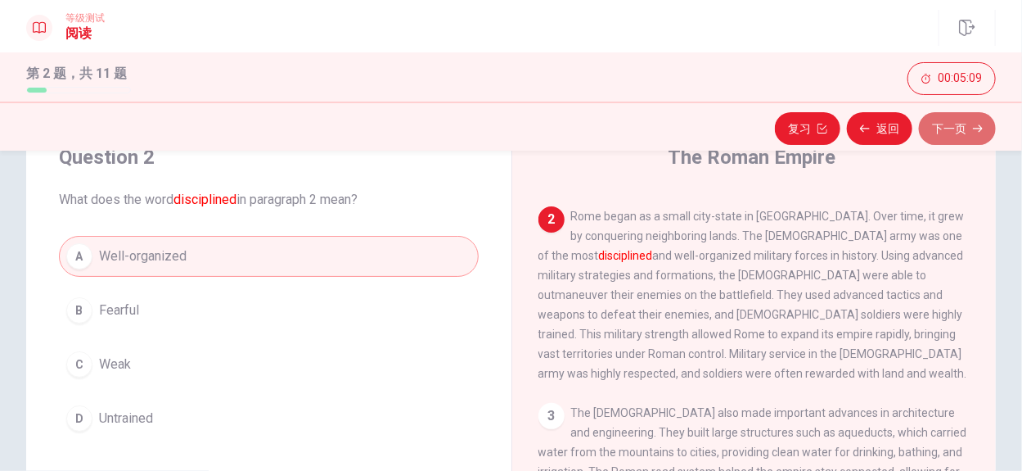
click at [958, 129] on button "下一页" at bounding box center [957, 128] width 77 height 33
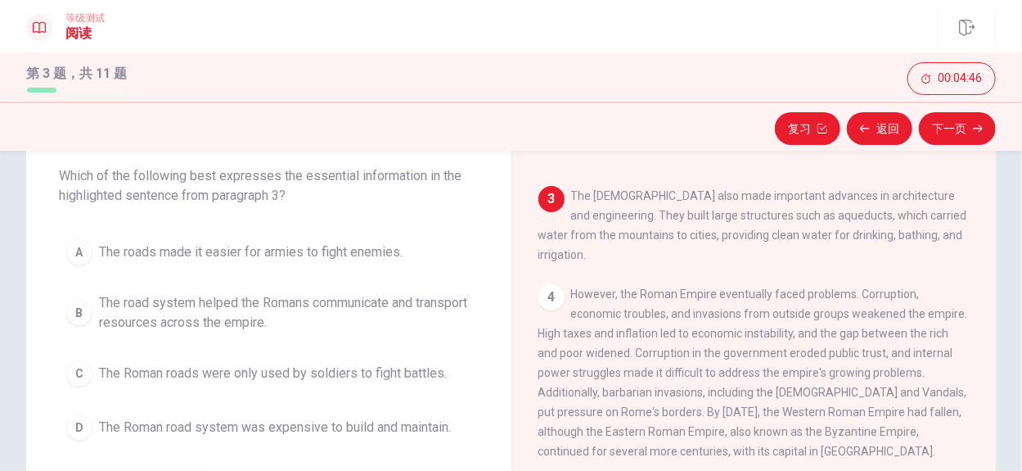
scroll to position [131, 0]
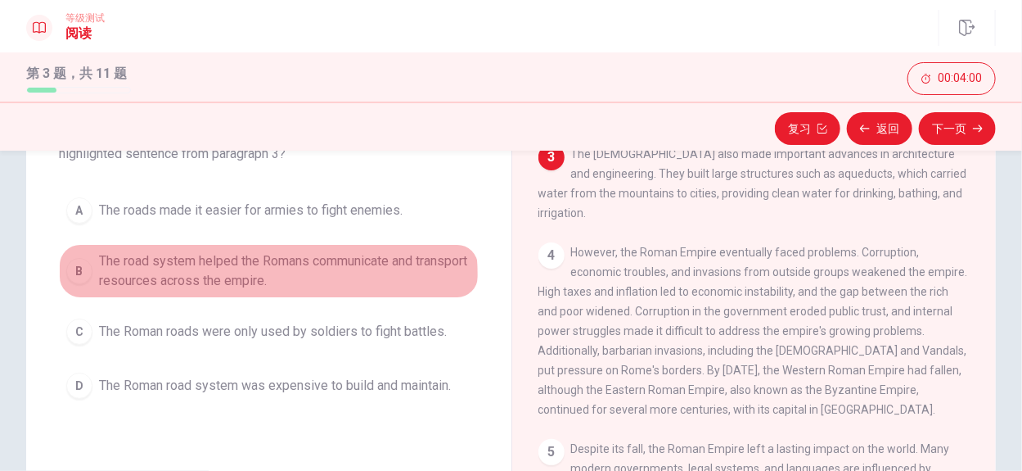
click at [235, 274] on span "The road system helped the Romans communicate and transport resources across th…" at bounding box center [285, 270] width 372 height 39
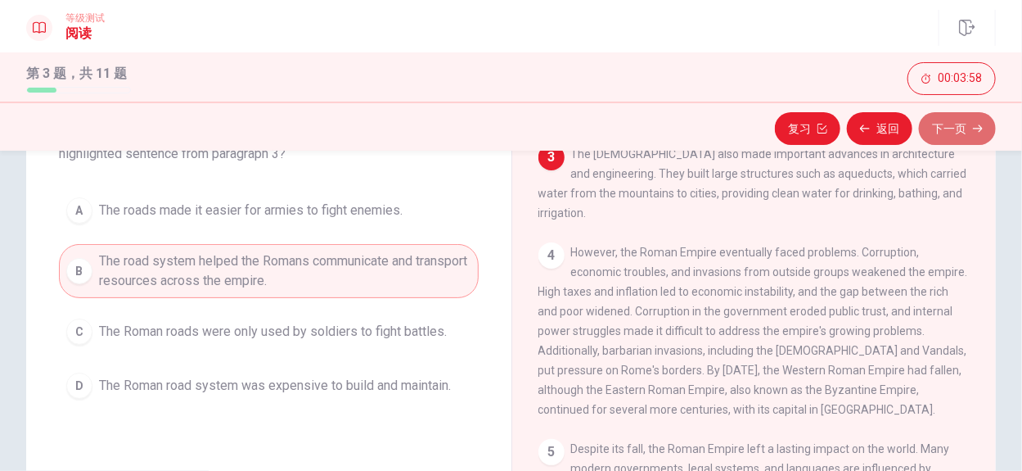
click at [957, 120] on button "下一页" at bounding box center [957, 128] width 77 height 33
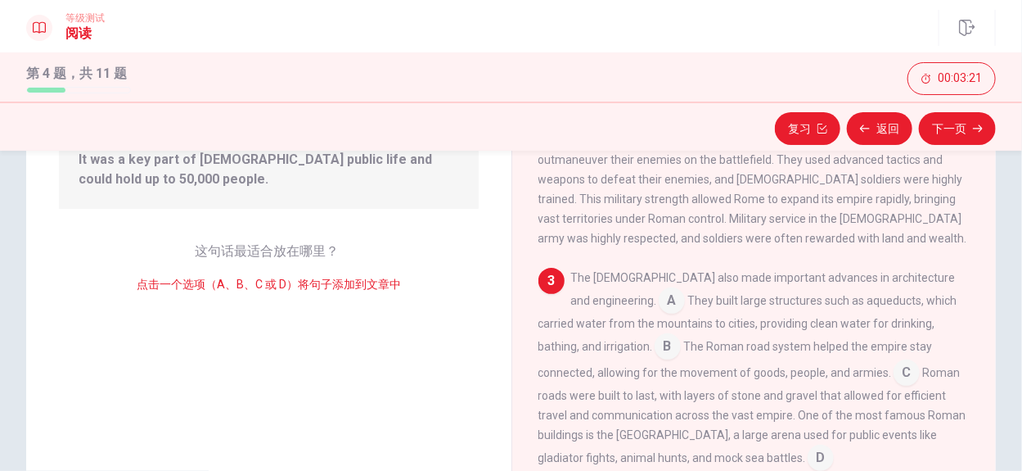
scroll to position [196, 0]
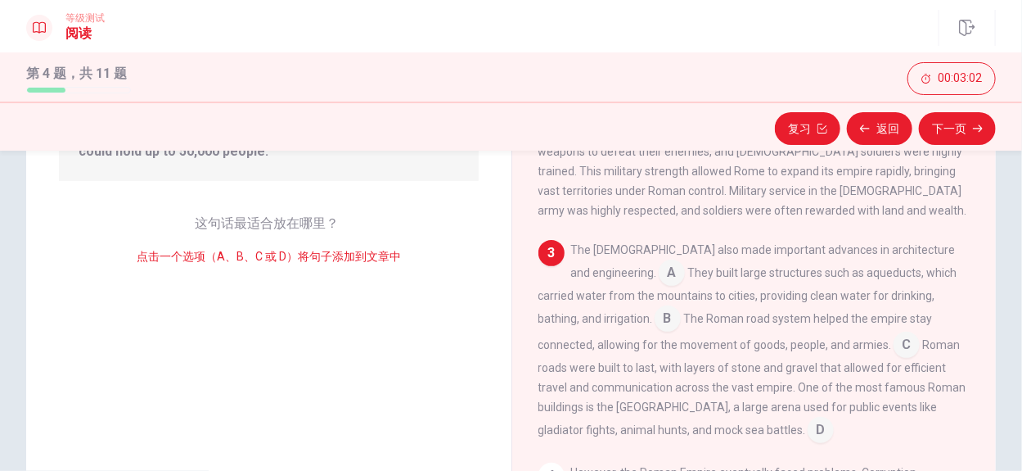
click at [808, 418] on input at bounding box center [821, 431] width 26 height 26
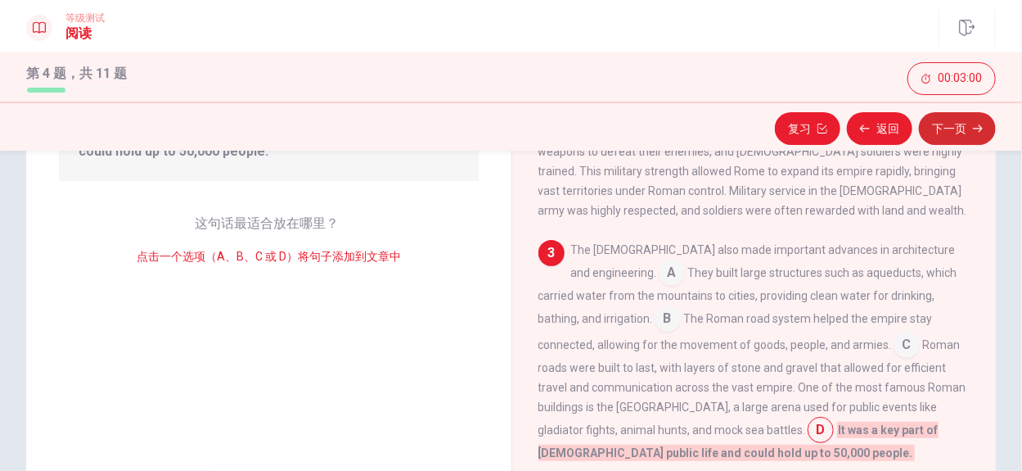
click at [949, 126] on button "下一页" at bounding box center [957, 128] width 77 height 33
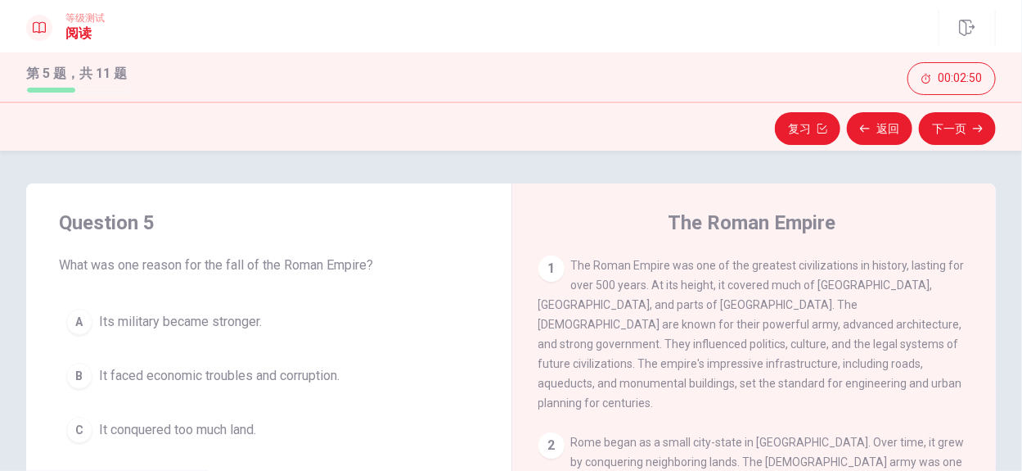
scroll to position [65, 0]
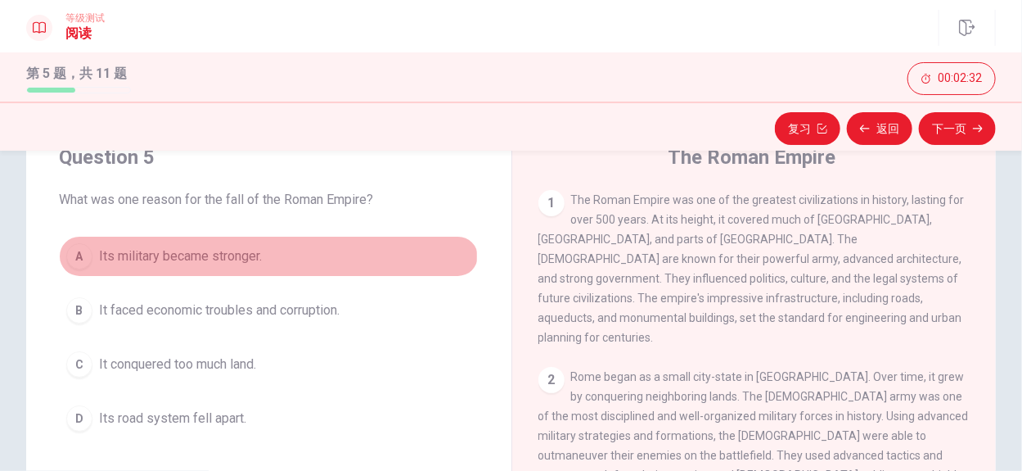
click at [193, 256] on span "Its military became stronger." at bounding box center [180, 256] width 163 height 20
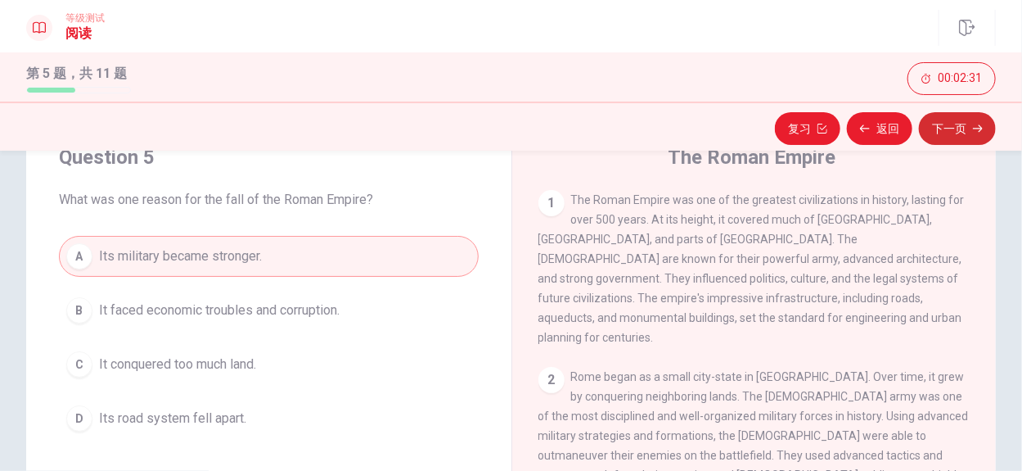
click at [960, 124] on button "下一页" at bounding box center [957, 128] width 77 height 33
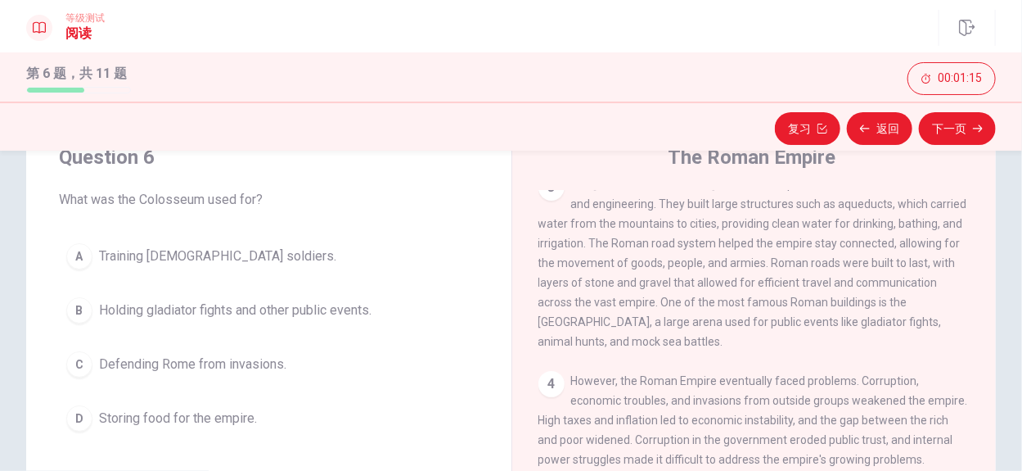
click at [316, 310] on span "Holding gladiator fights and other public events." at bounding box center [235, 310] width 273 height 20
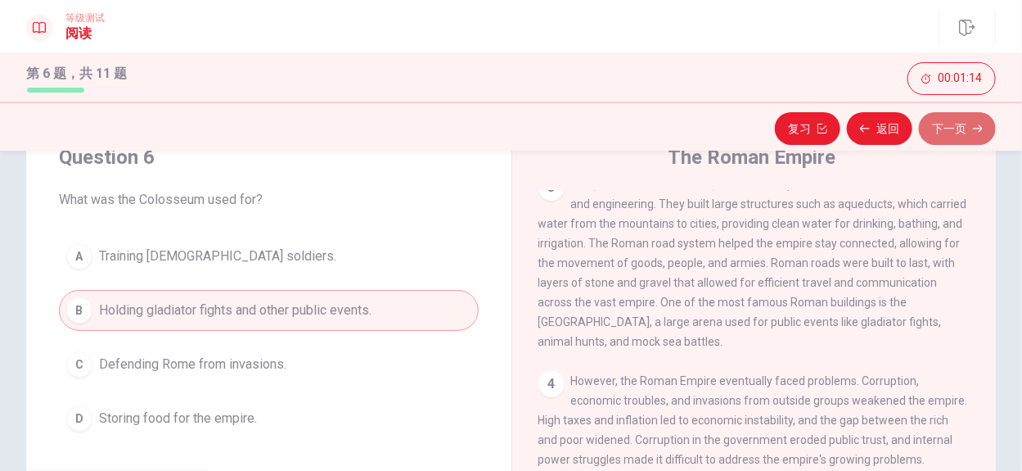
click at [976, 129] on icon "button" at bounding box center [978, 129] width 10 height 10
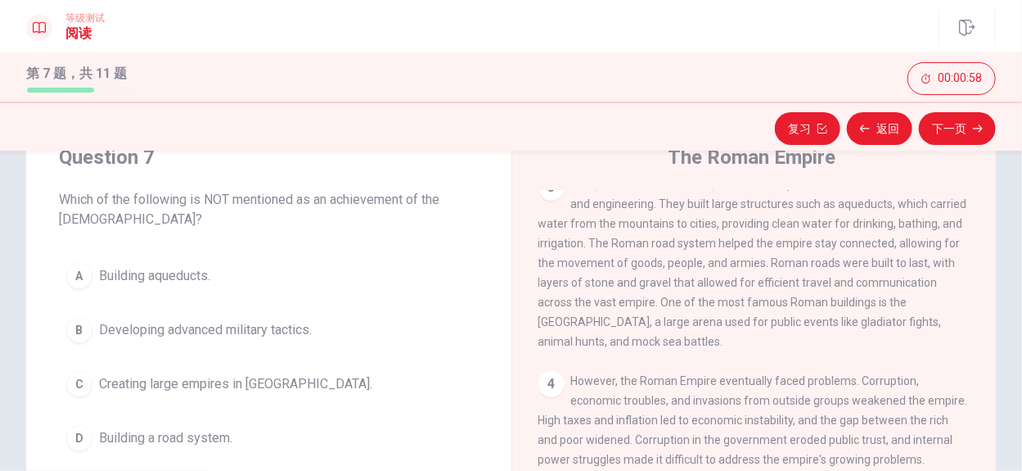
scroll to position [131, 0]
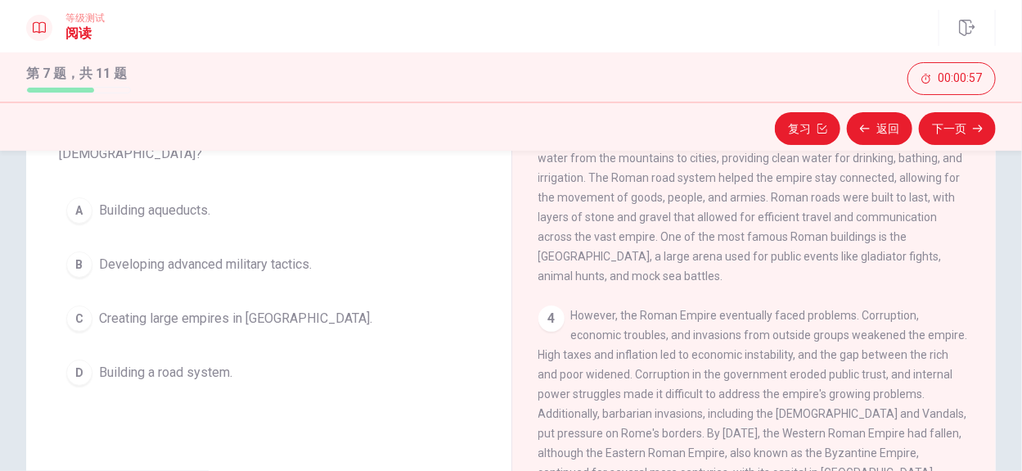
click at [234, 317] on span "Creating large empires in Africa." at bounding box center [235, 319] width 273 height 20
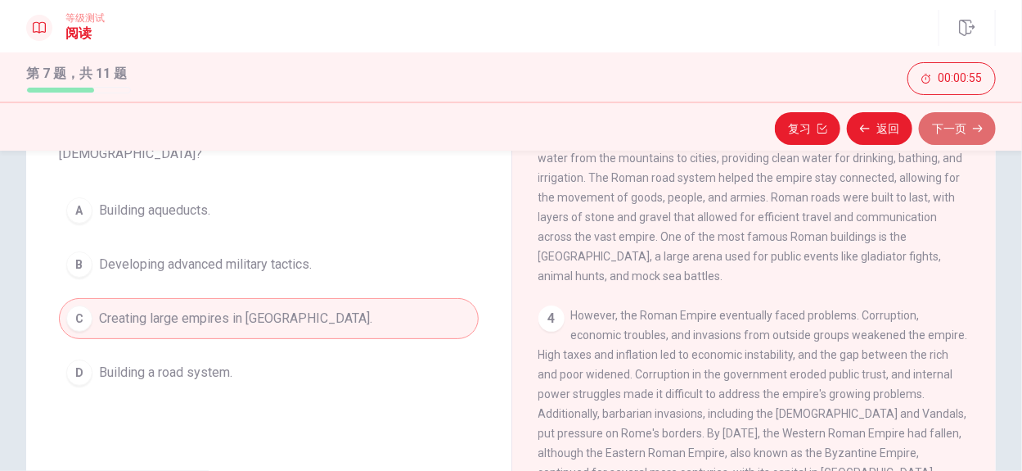
click at [959, 124] on button "下一页" at bounding box center [957, 128] width 77 height 33
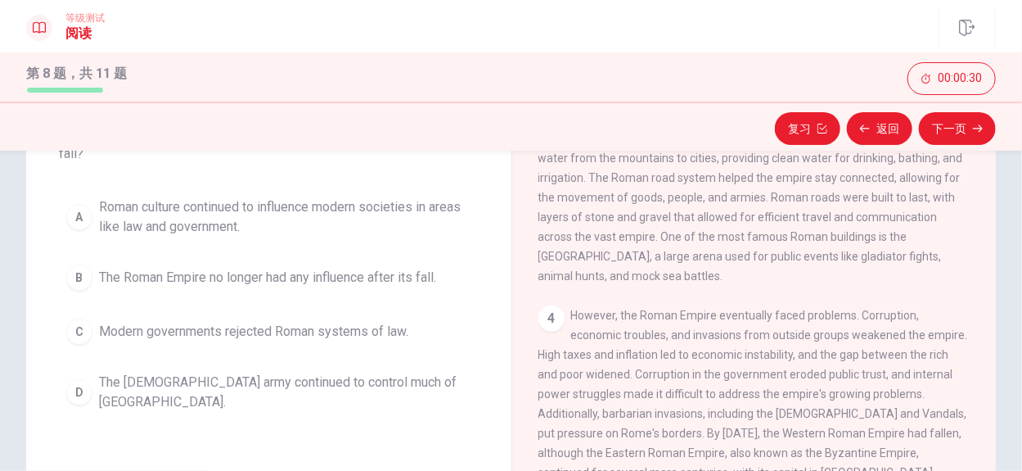
click at [283, 374] on span "The Roman army continued to control much of Europe." at bounding box center [285, 391] width 372 height 39
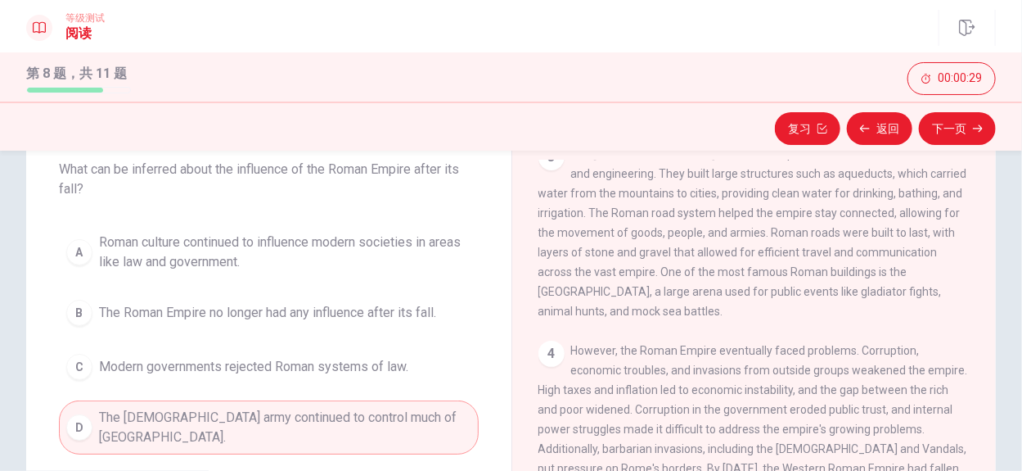
scroll to position [65, 0]
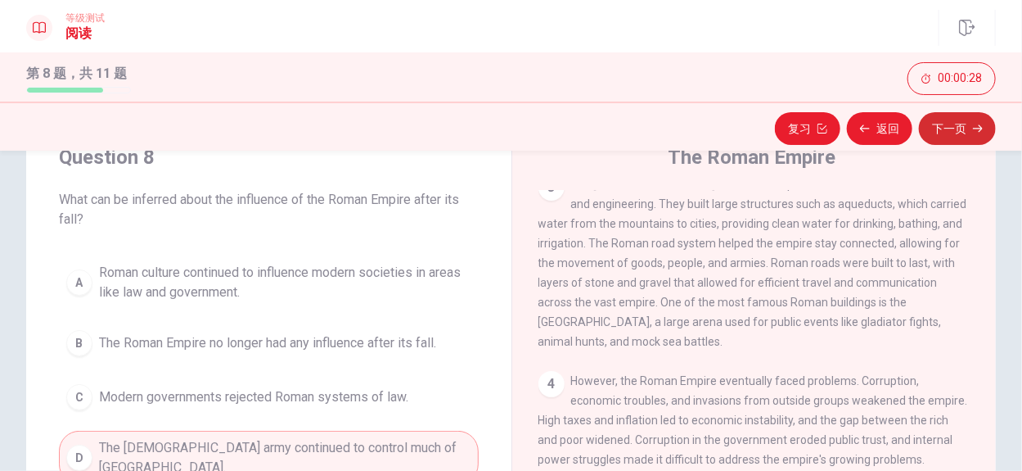
click at [950, 130] on button "下一页" at bounding box center [957, 128] width 77 height 33
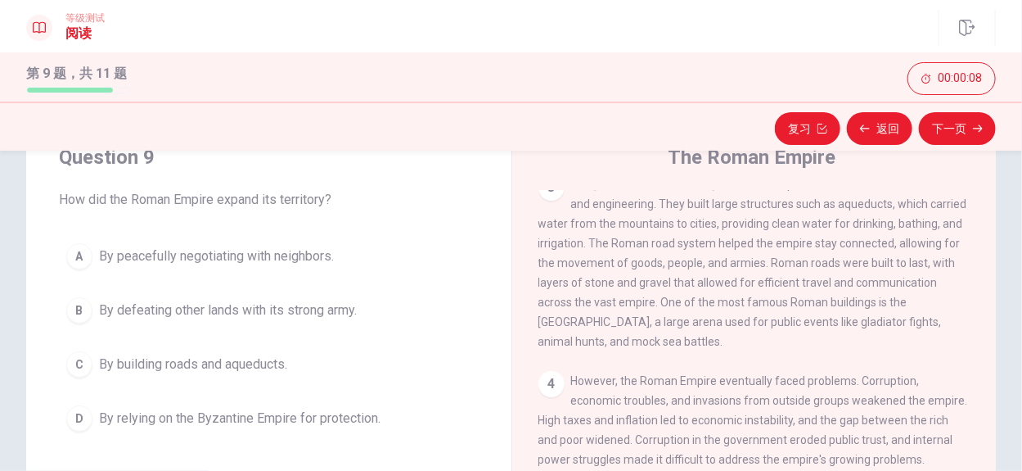
click at [219, 361] on span "By building roads and aqueducts." at bounding box center [193, 364] width 188 height 20
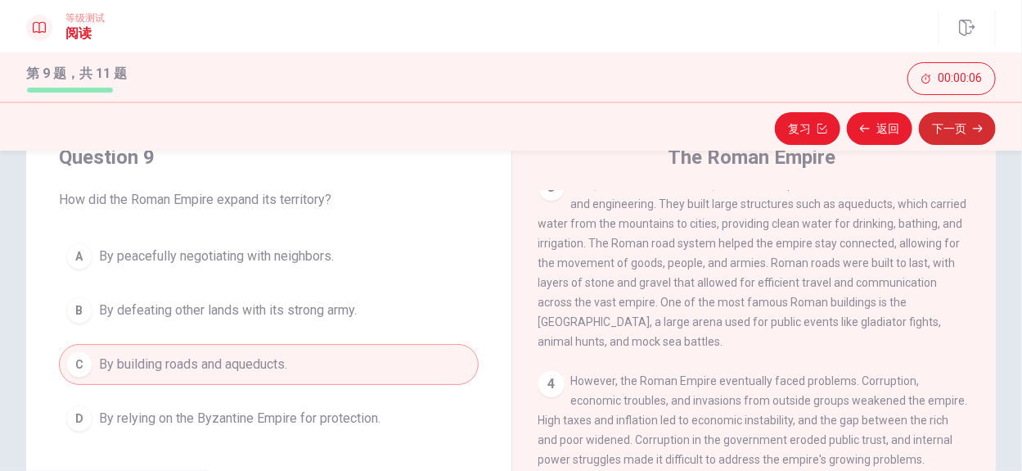
click at [959, 124] on button "下一页" at bounding box center [957, 128] width 77 height 33
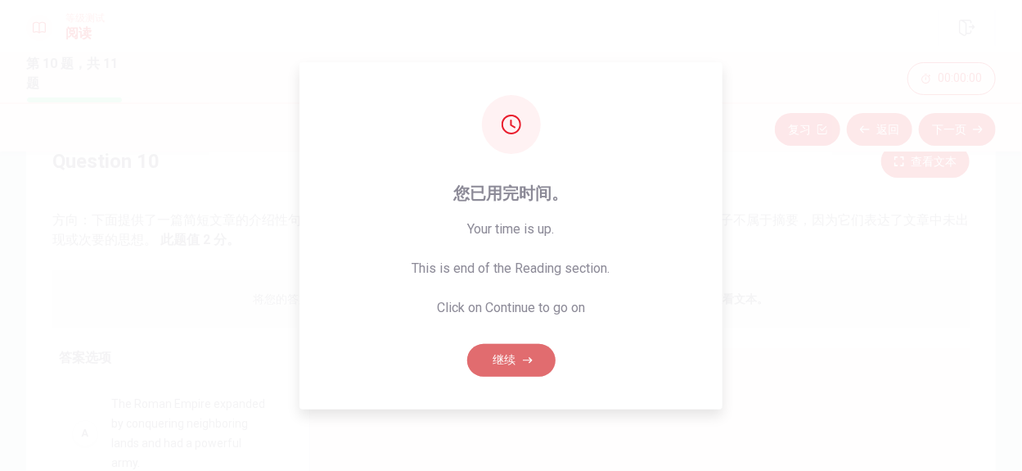
click at [505, 359] on button "继续" at bounding box center [511, 360] width 88 height 33
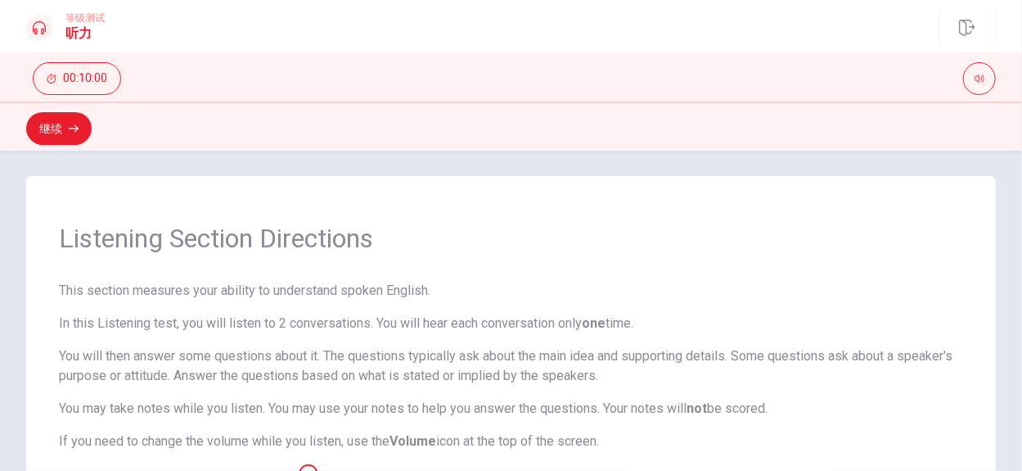
scroll to position [0, 0]
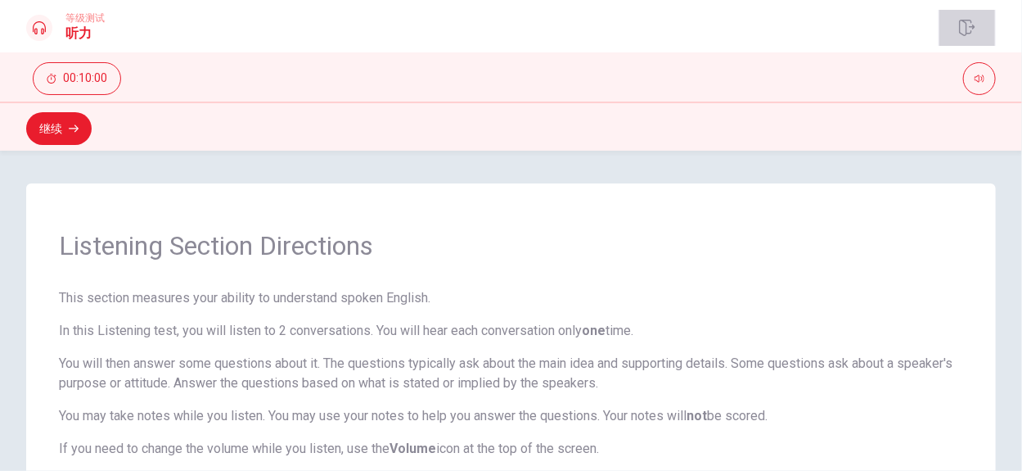
click at [966, 26] on icon "button" at bounding box center [967, 28] width 16 height 16
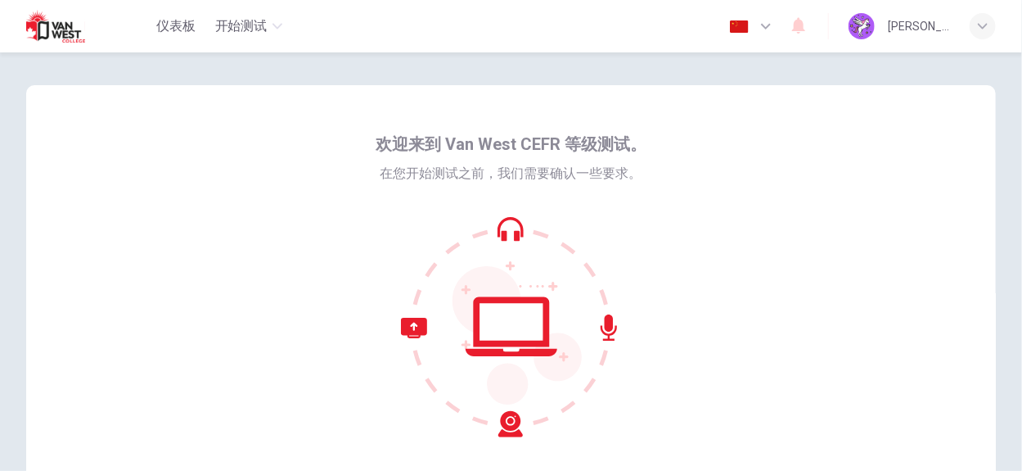
click at [408, 149] on span "欢迎来到 Van West CEFR 等级测试。" at bounding box center [511, 144] width 271 height 26
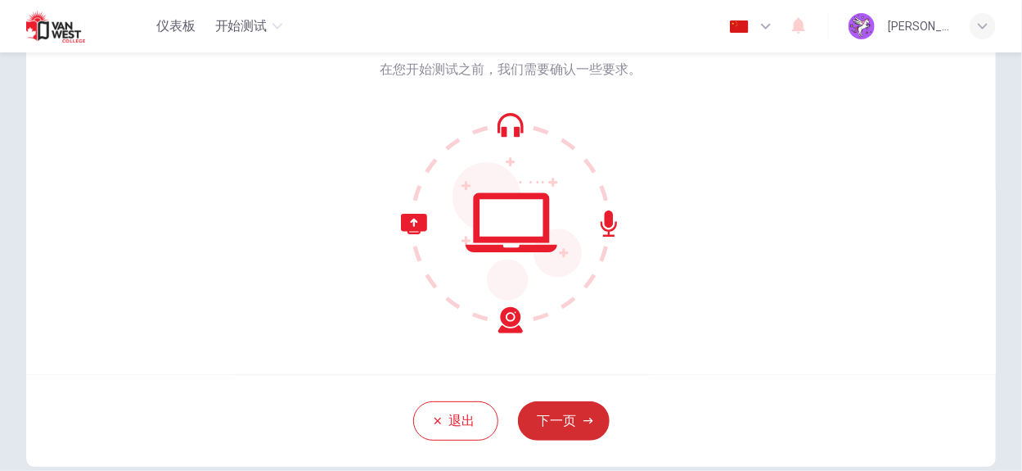
scroll to position [178, 0]
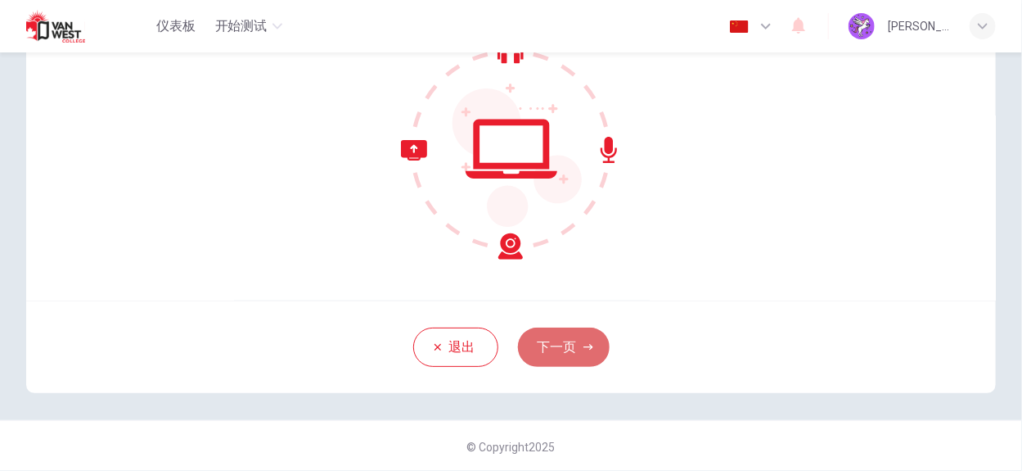
click at [548, 345] on button "下一页" at bounding box center [564, 346] width 92 height 39
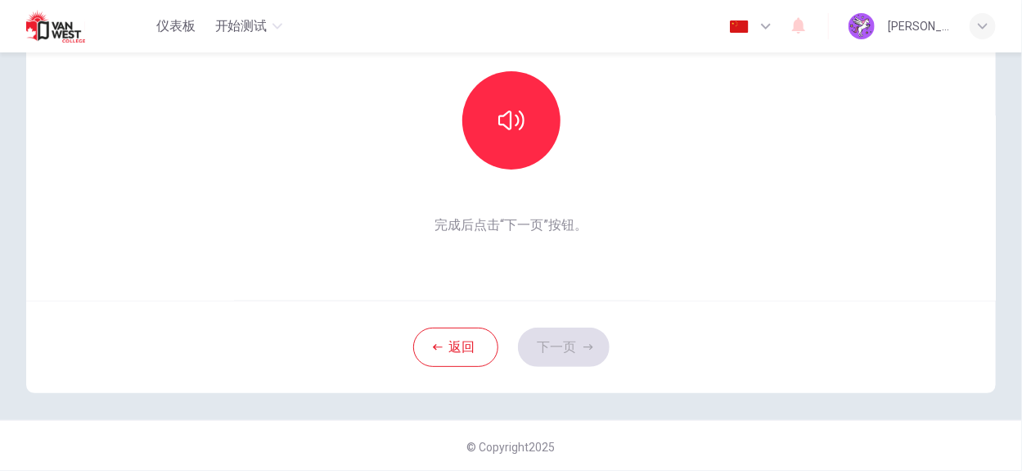
click at [548, 345] on div "返回 下一页" at bounding box center [511, 346] width 970 height 92
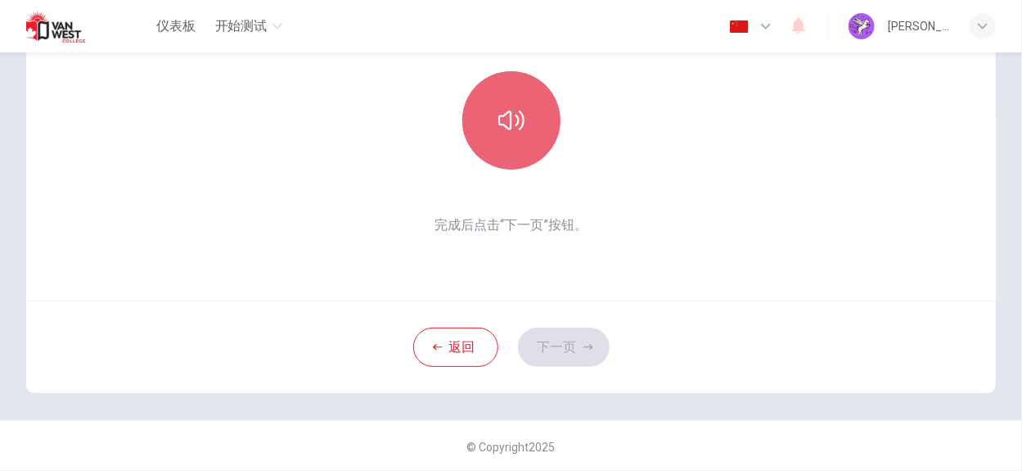
click at [510, 117] on icon "button" at bounding box center [512, 120] width 26 height 26
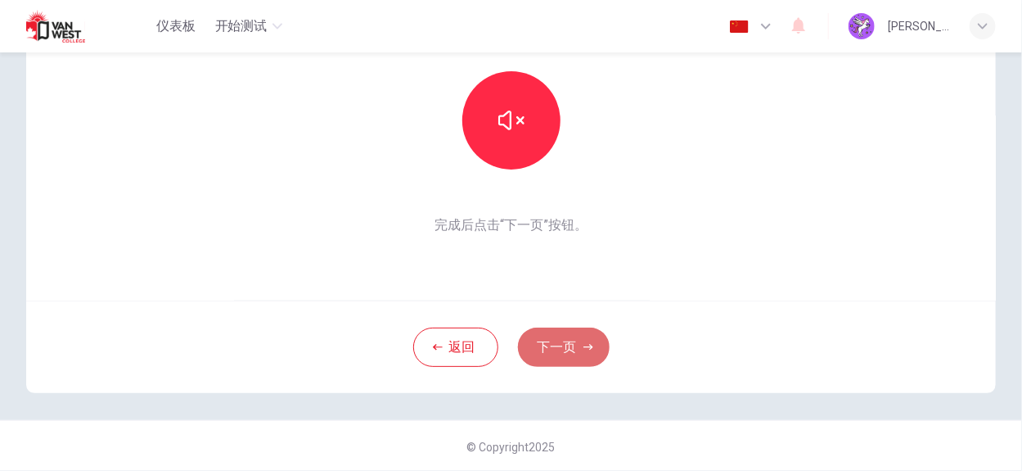
click at [575, 348] on button "下一页" at bounding box center [564, 346] width 92 height 39
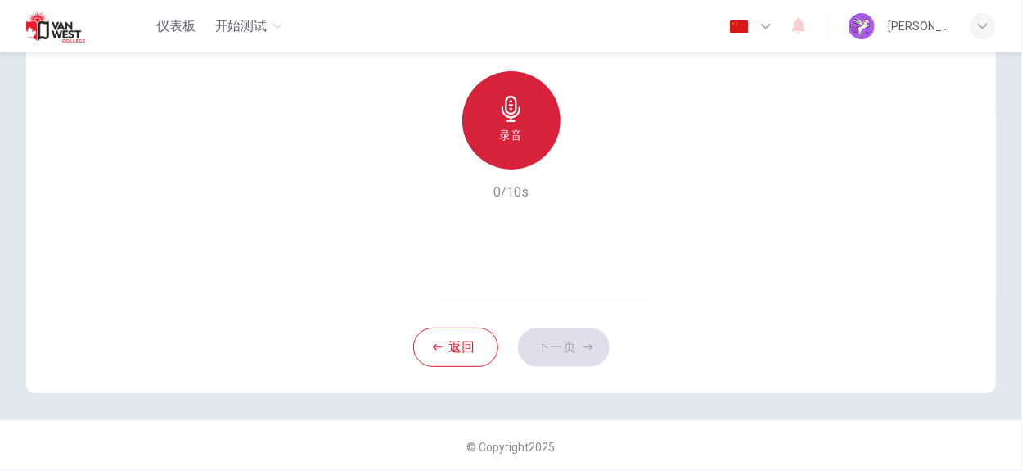
click at [525, 126] on div "录音" at bounding box center [511, 120] width 98 height 98
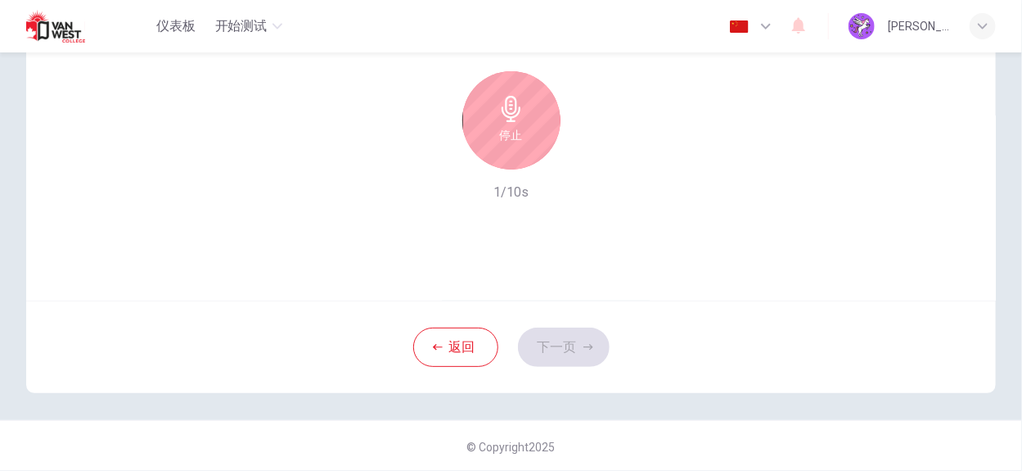
click at [503, 99] on icon "button" at bounding box center [511, 109] width 19 height 26
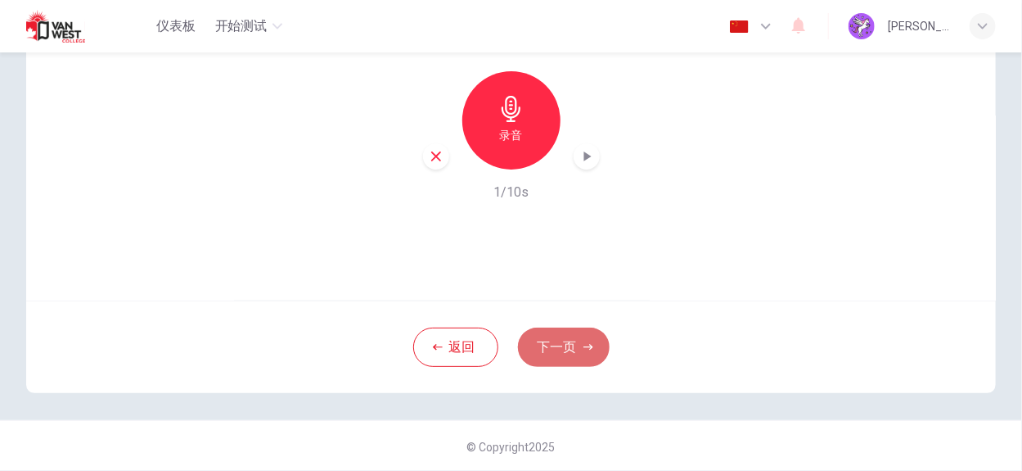
click at [568, 341] on button "下一页" at bounding box center [564, 346] width 92 height 39
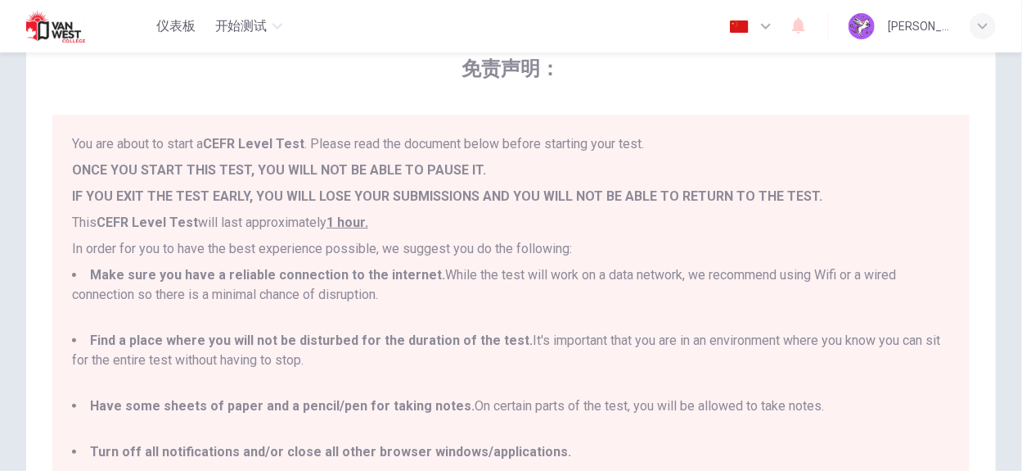
scroll to position [0, 0]
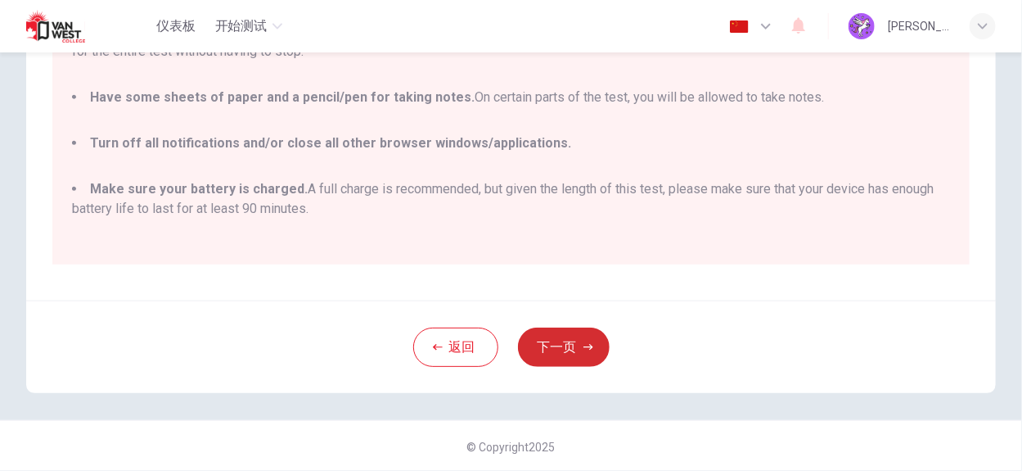
click at [533, 350] on button "下一页" at bounding box center [564, 346] width 92 height 39
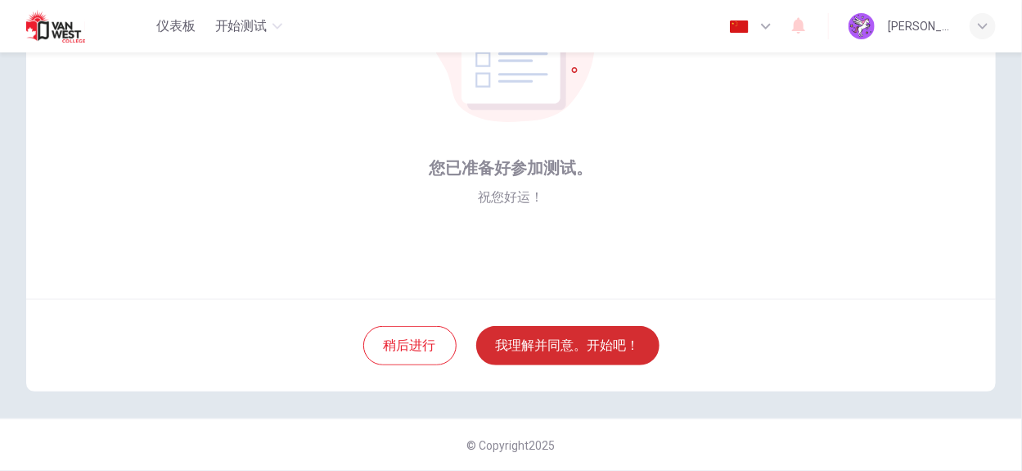
scroll to position [178, 0]
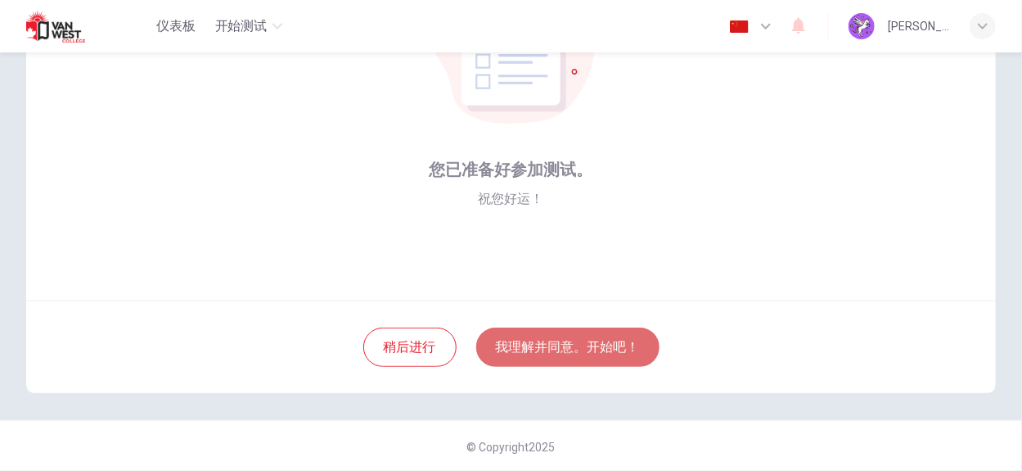
click at [569, 350] on button "我理解并同意。开始吧！" at bounding box center [567, 346] width 183 height 39
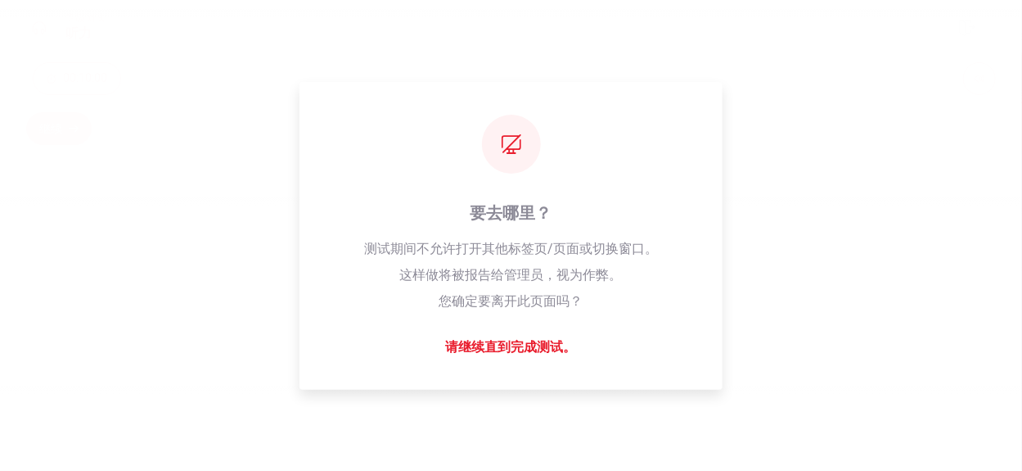
click at [642, 279] on div "请稍候... 100%" at bounding box center [511, 235] width 1022 height 471
click at [513, 344] on div "请稍候... 100%" at bounding box center [511, 235] width 1022 height 471
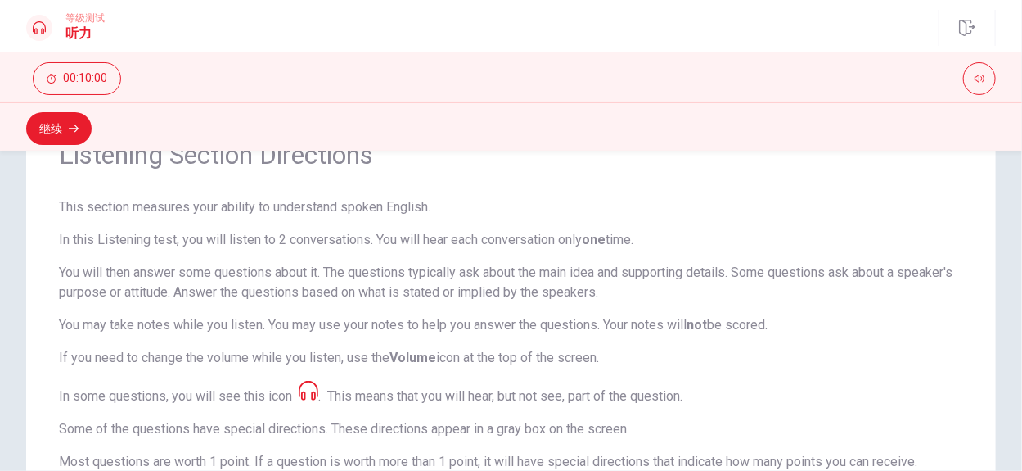
scroll to position [65, 0]
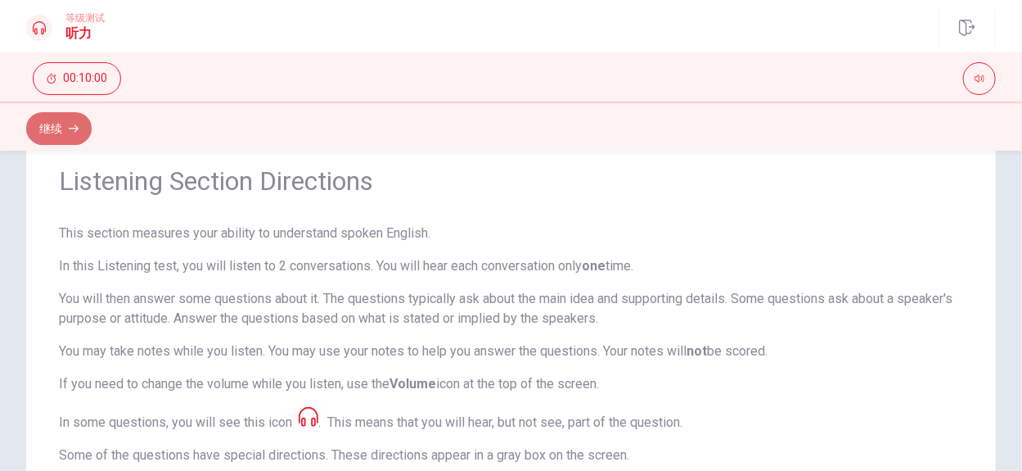
click at [63, 124] on button "继续" at bounding box center [58, 128] width 65 height 33
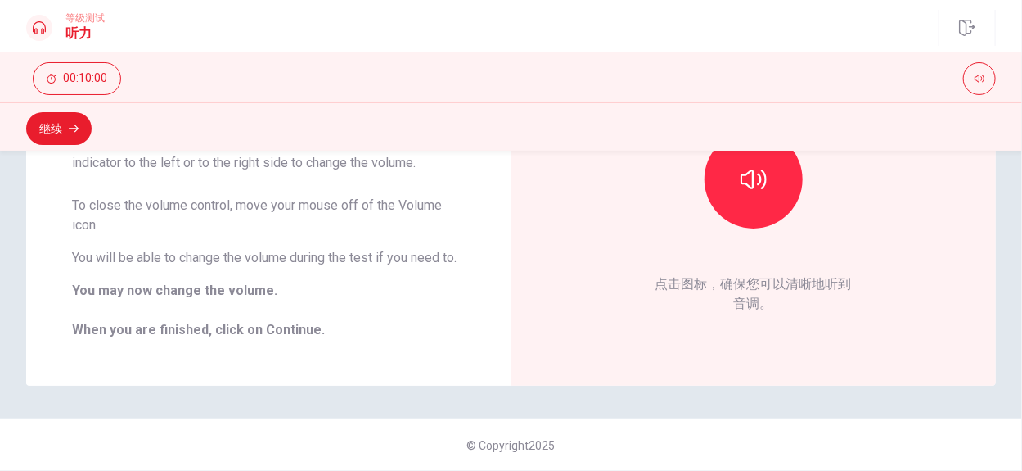
scroll to position [229, 0]
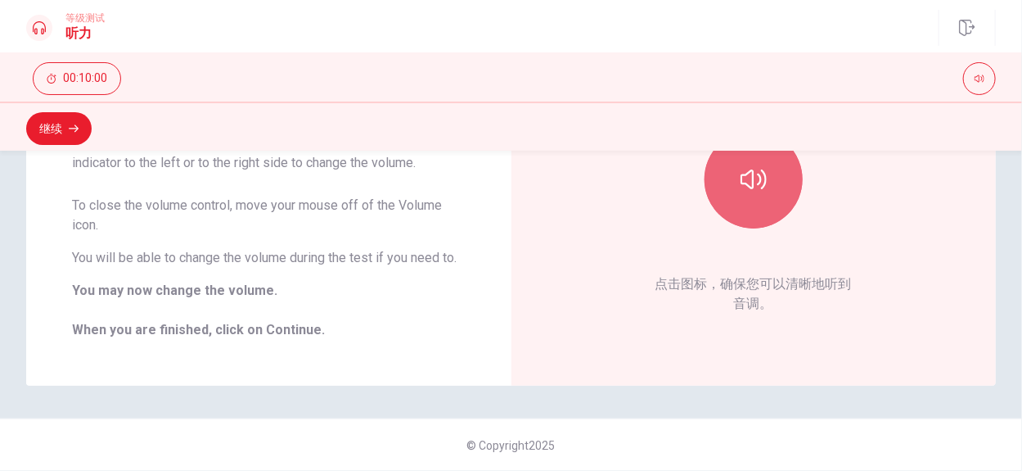
click at [749, 177] on button "button" at bounding box center [754, 179] width 98 height 98
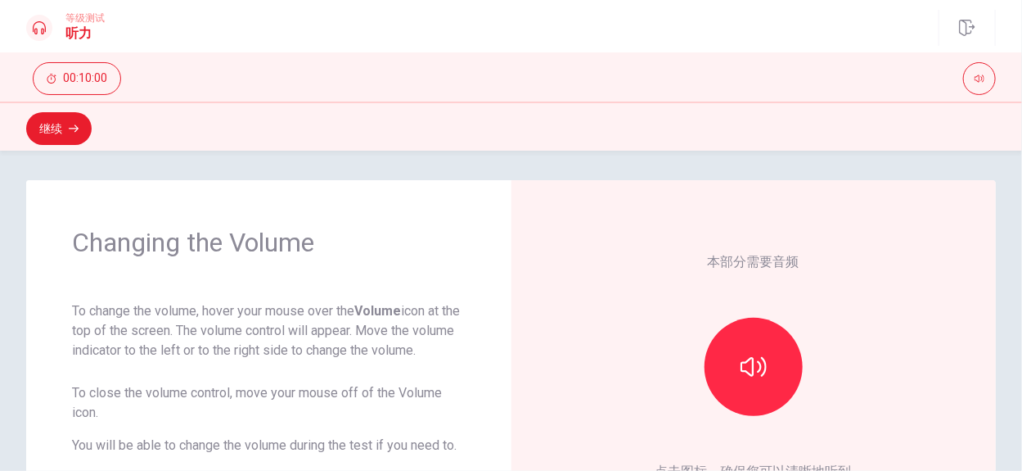
scroll to position [0, 0]
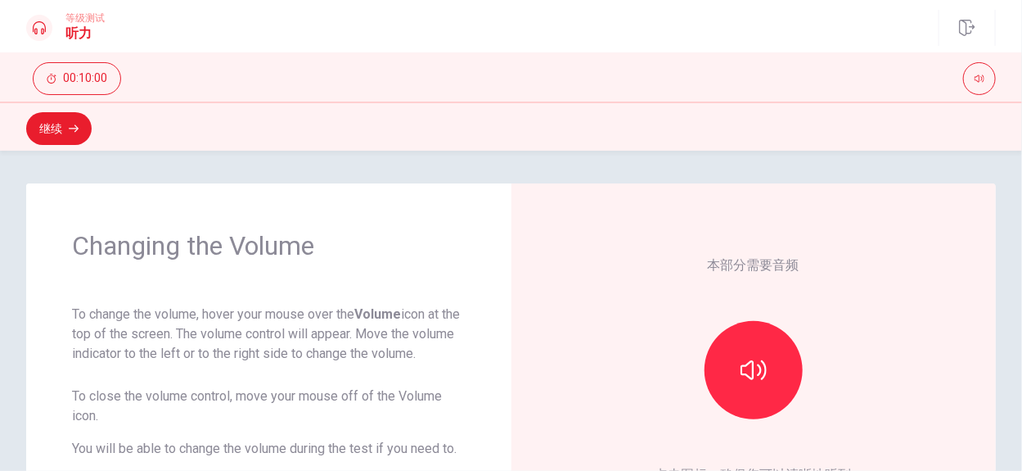
click at [62, 108] on div "继续" at bounding box center [511, 126] width 1022 height 49
click at [57, 132] on button "继续" at bounding box center [58, 128] width 65 height 33
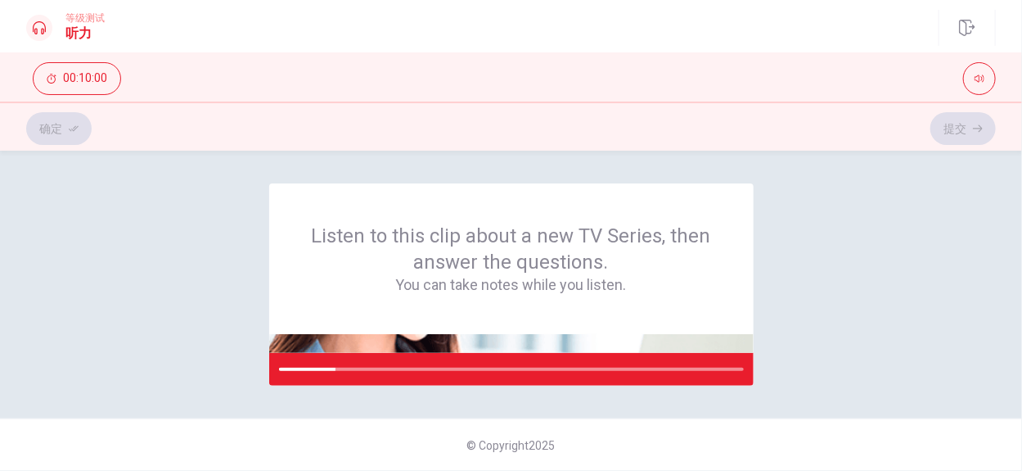
click at [788, 262] on div "Listen to this clip about a new TV Series, then answer the questions. You can t…" at bounding box center [511, 284] width 970 height 202
click at [747, 223] on div "Listen to this clip about a new TV Series, then answer the questions. You can t…" at bounding box center [511, 258] width 485 height 151
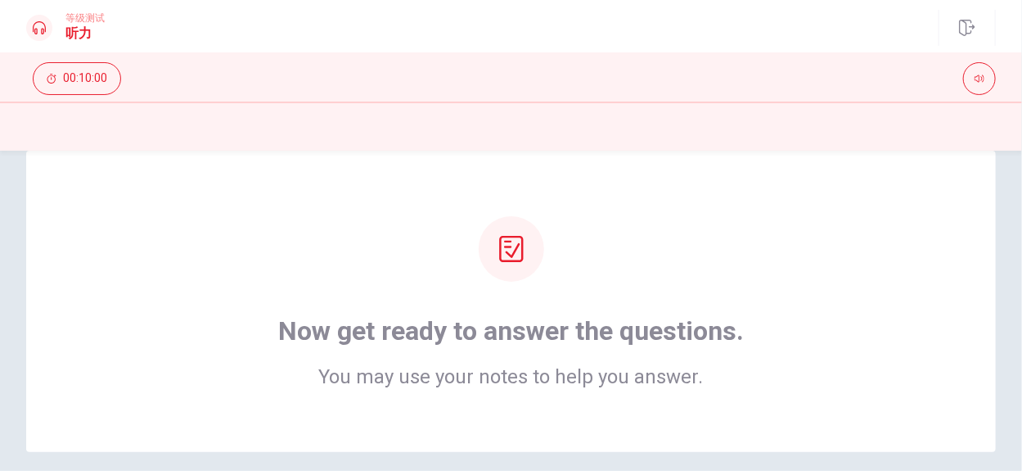
scroll to position [98, 0]
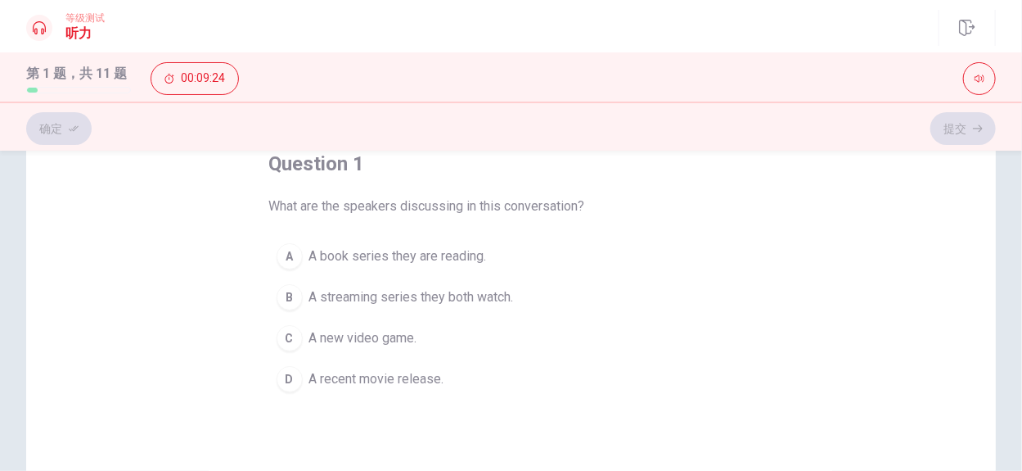
click at [493, 297] on span "A streaming series they both watch." at bounding box center [411, 297] width 205 height 20
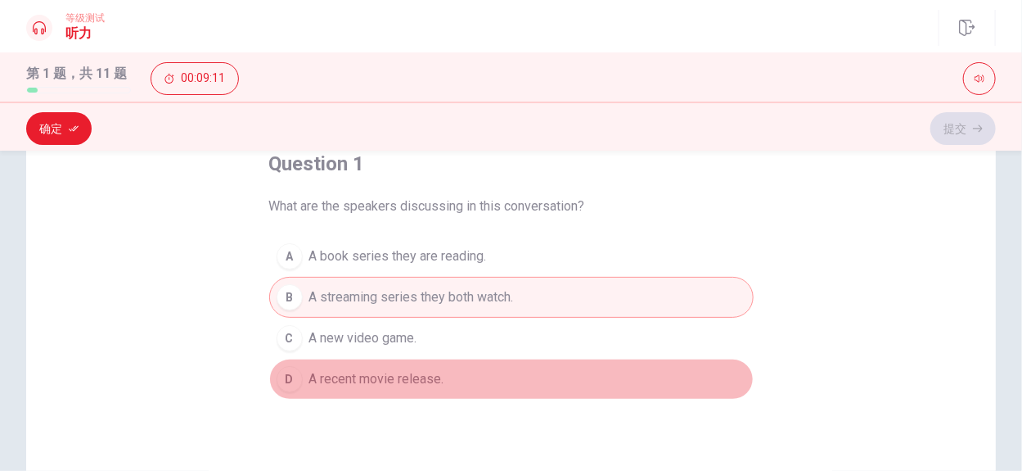
click at [370, 377] on span "A recent movie release." at bounding box center [376, 379] width 135 height 20
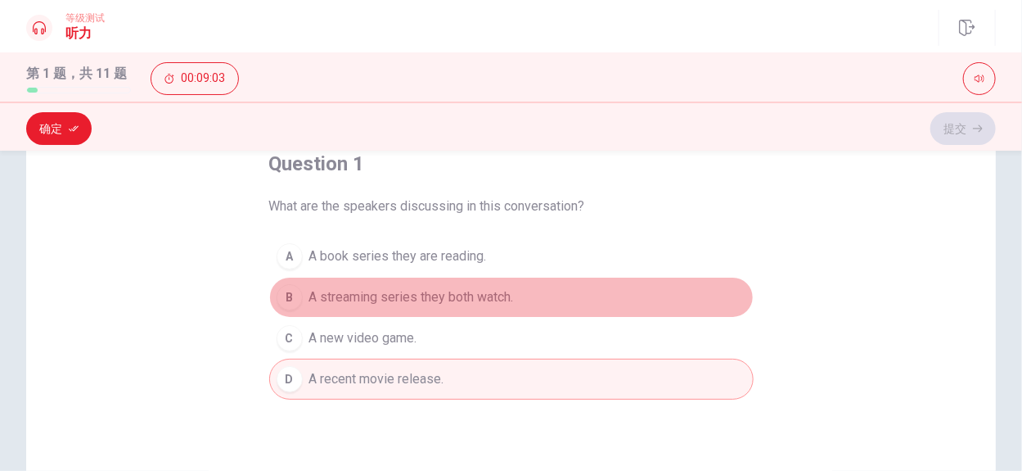
click at [406, 291] on span "A streaming series they both watch." at bounding box center [411, 297] width 205 height 20
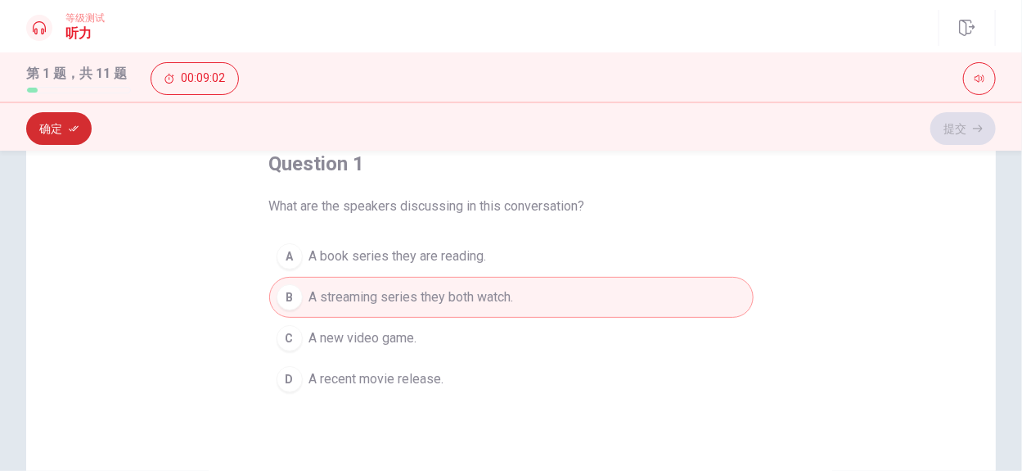
click at [56, 128] on button "确定" at bounding box center [58, 128] width 65 height 33
click at [962, 129] on button "提交" at bounding box center [963, 128] width 65 height 33
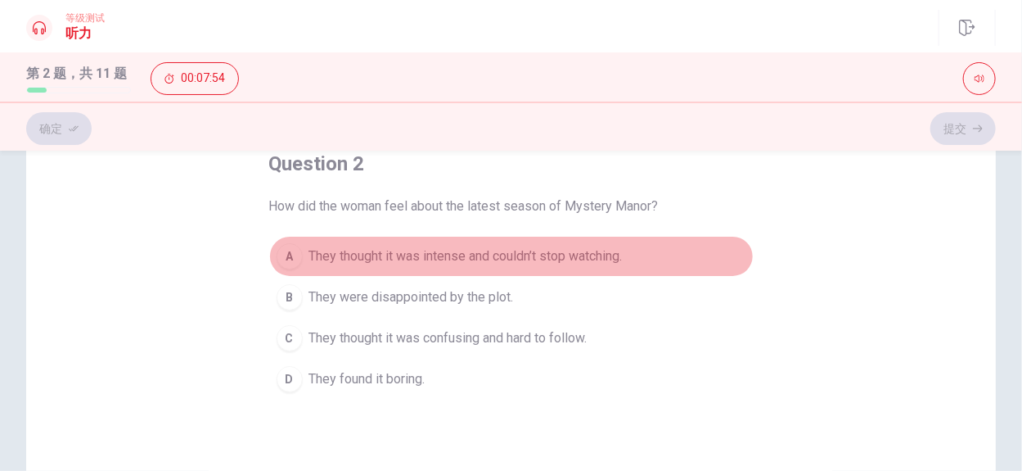
click at [455, 251] on span "They thought it was intense and couldn’t stop watching." at bounding box center [466, 256] width 314 height 20
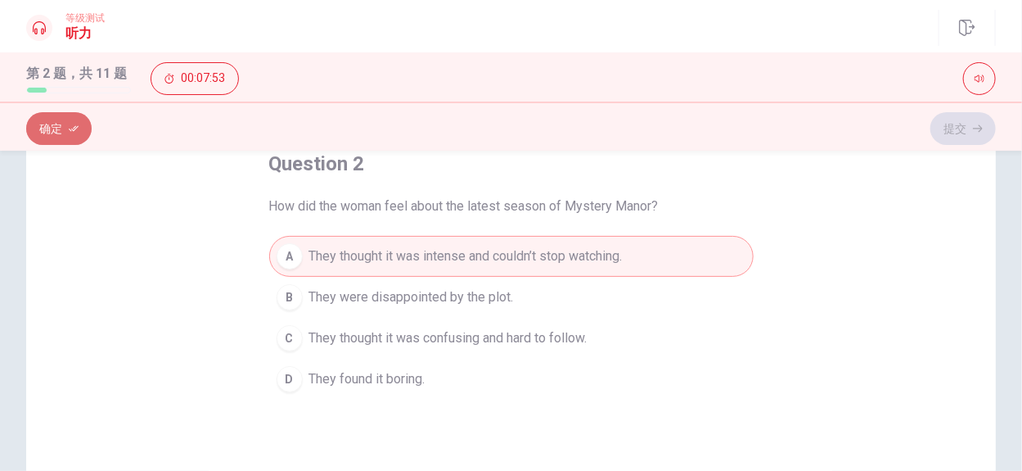
click at [41, 120] on button "确定" at bounding box center [58, 128] width 65 height 33
click at [948, 120] on button "提交" at bounding box center [963, 128] width 65 height 33
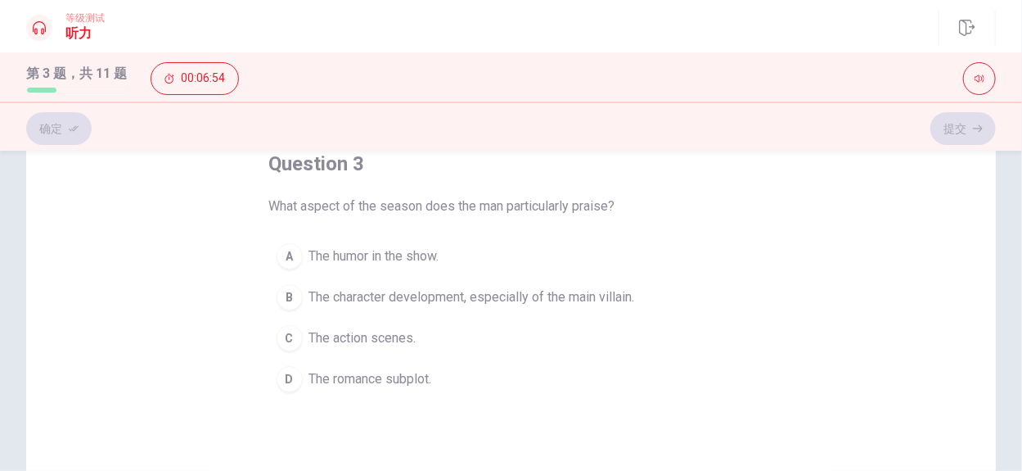
click at [543, 287] on span "The character development, especially of the main villain." at bounding box center [472, 297] width 326 height 20
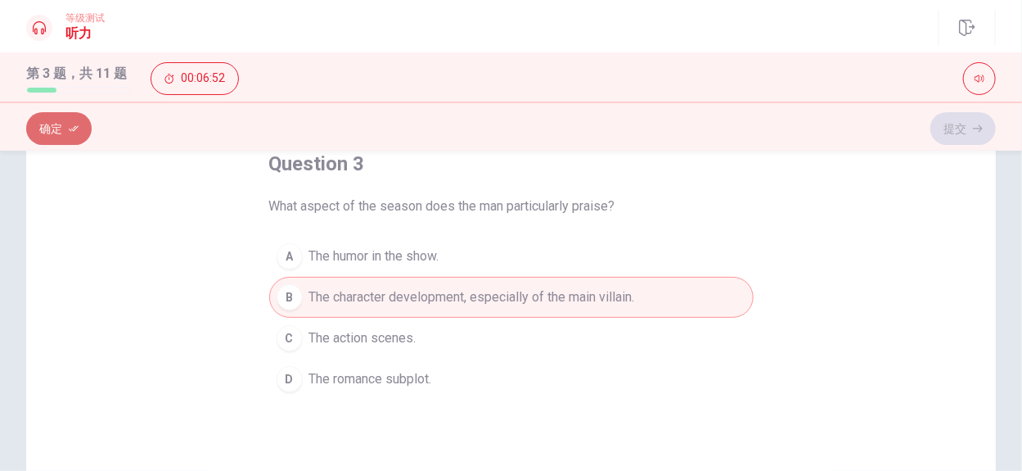
click at [68, 126] on button "确定" at bounding box center [58, 128] width 65 height 33
click at [968, 125] on button "提交" at bounding box center [963, 128] width 65 height 33
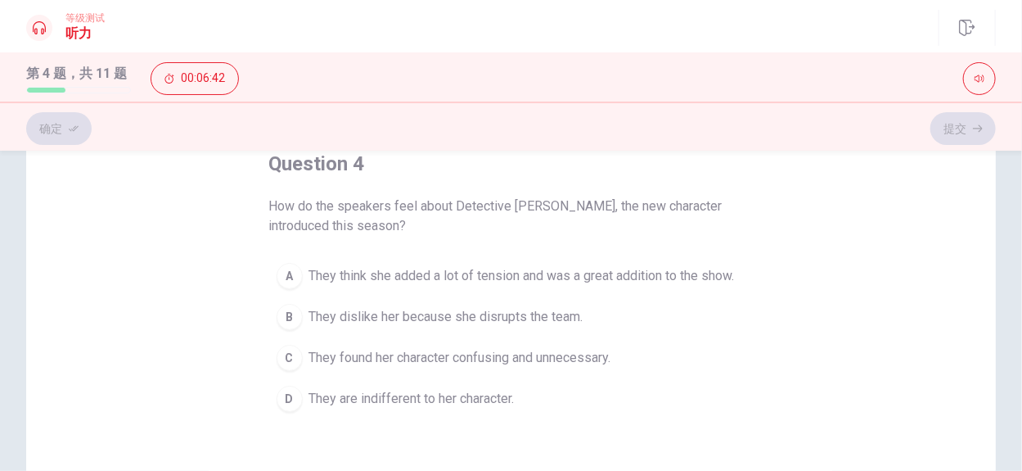
drag, startPoint x: 453, startPoint y: 208, endPoint x: 467, endPoint y: 210, distance: 14.1
click at [467, 210] on span "How do the speakers feel about Detective [PERSON_NAME], the new character intro…" at bounding box center [511, 215] width 485 height 39
click at [426, 273] on span "They think she added a lot of tension and was a great addition to the show." at bounding box center [522, 276] width 426 height 20
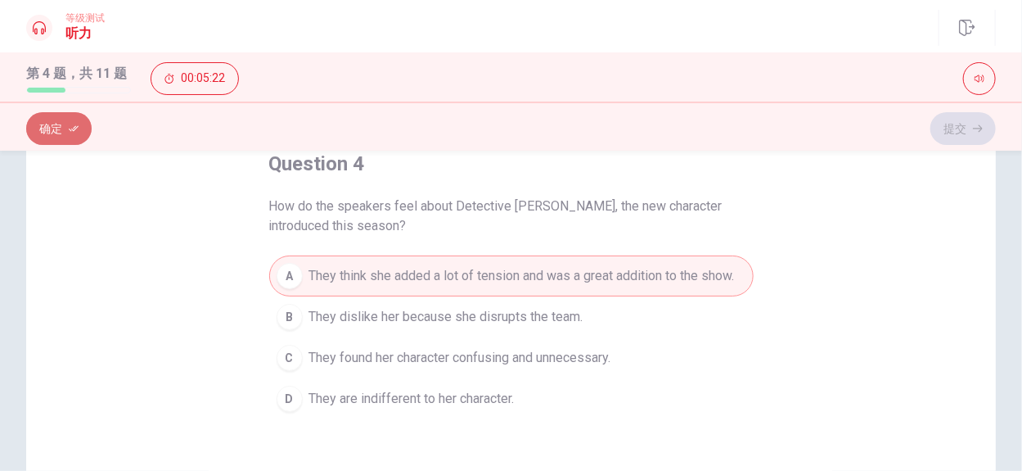
click at [61, 131] on button "确定" at bounding box center [58, 128] width 65 height 33
click at [959, 129] on button "提交" at bounding box center [963, 128] width 65 height 33
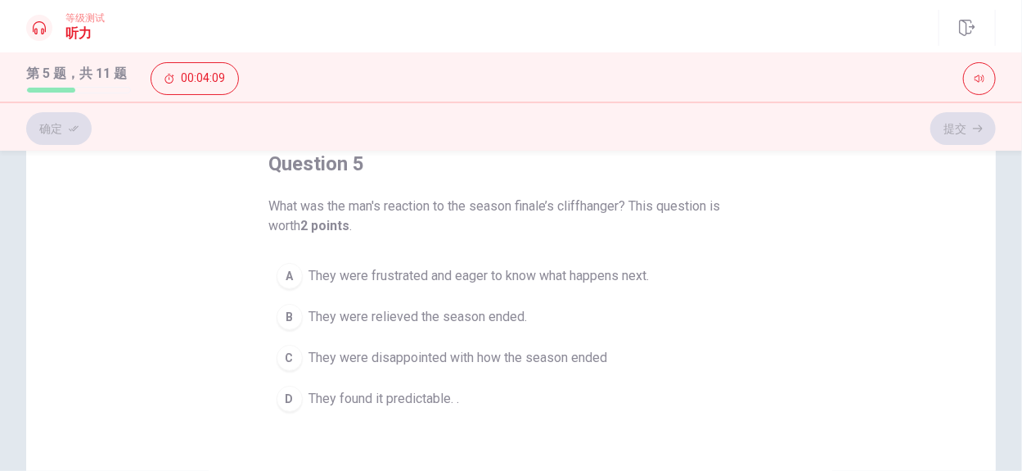
click at [475, 277] on span "They were frustrated and eager to know what happens next." at bounding box center [479, 276] width 341 height 20
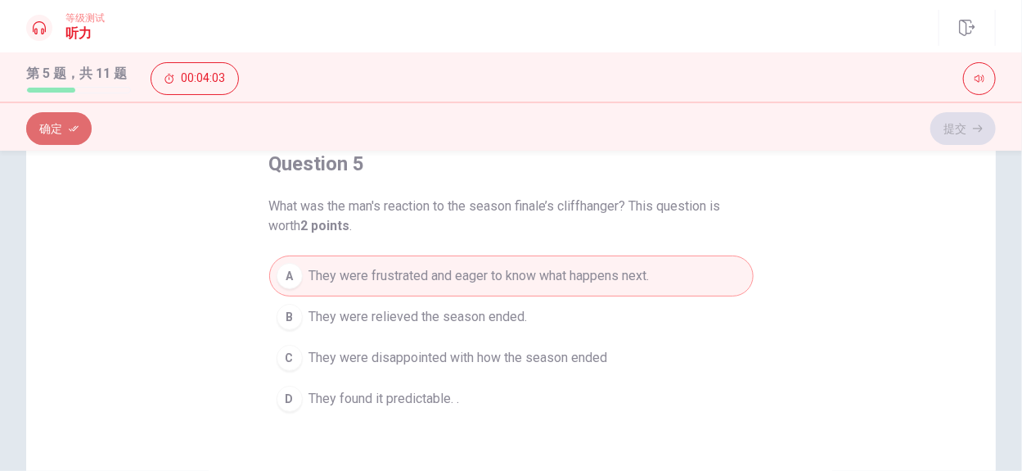
click at [79, 131] on button "确定" at bounding box center [58, 128] width 65 height 33
click at [960, 128] on button "提交" at bounding box center [963, 128] width 65 height 33
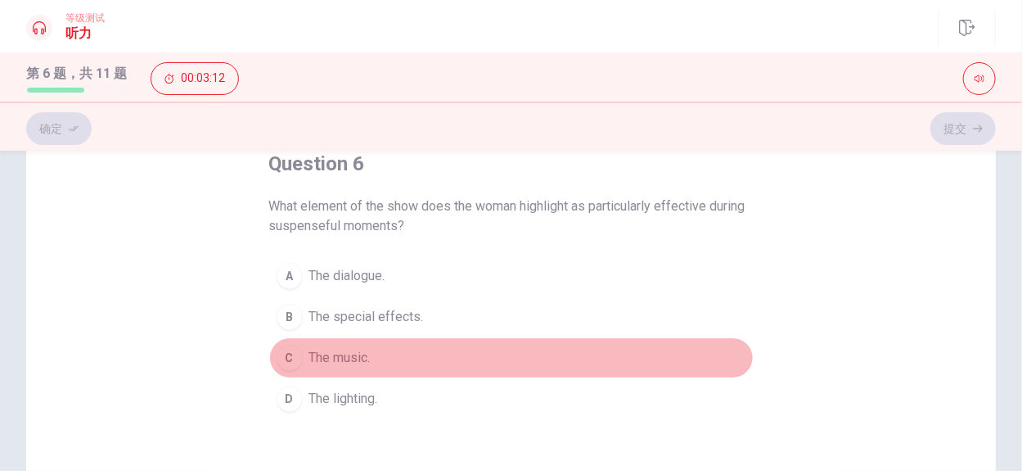
click at [360, 353] on span "The music." at bounding box center [339, 358] width 61 height 20
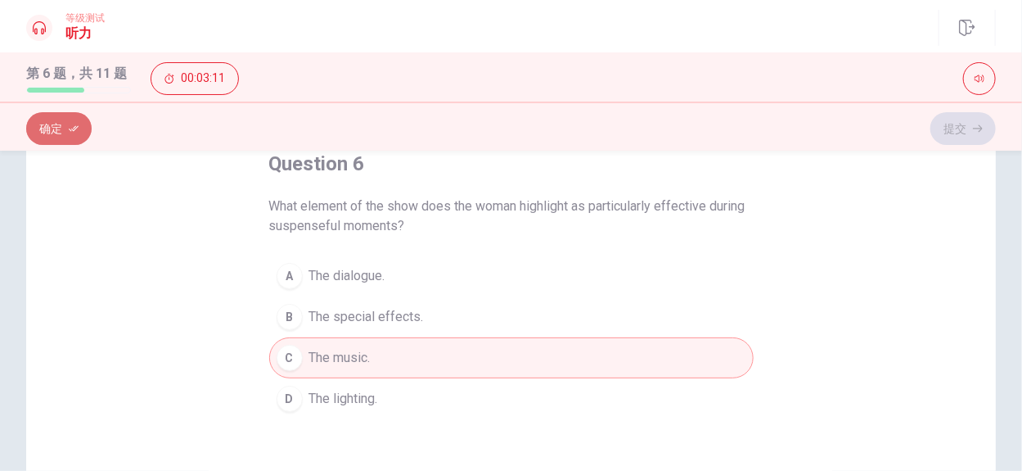
click at [47, 125] on button "确定" at bounding box center [58, 128] width 65 height 33
click at [966, 122] on button "提交" at bounding box center [963, 128] width 65 height 33
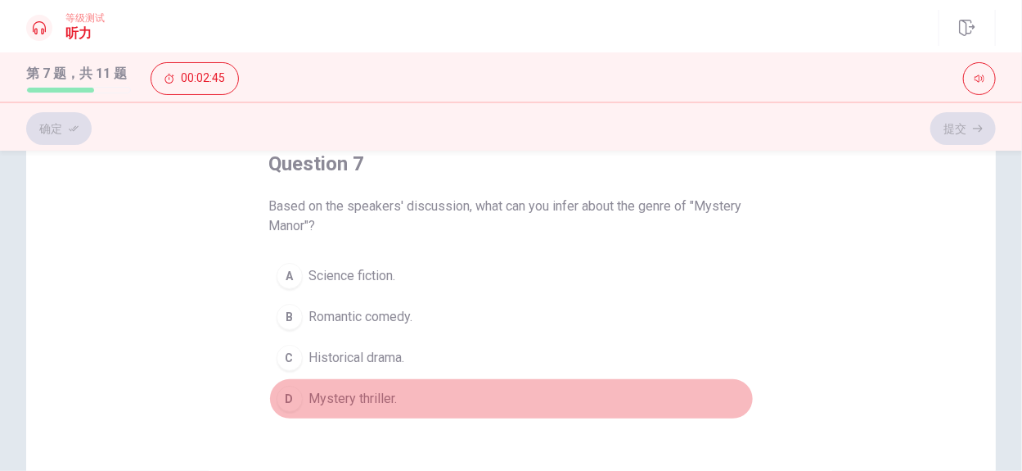
click at [345, 389] on span "Mystery thriller." at bounding box center [353, 399] width 88 height 20
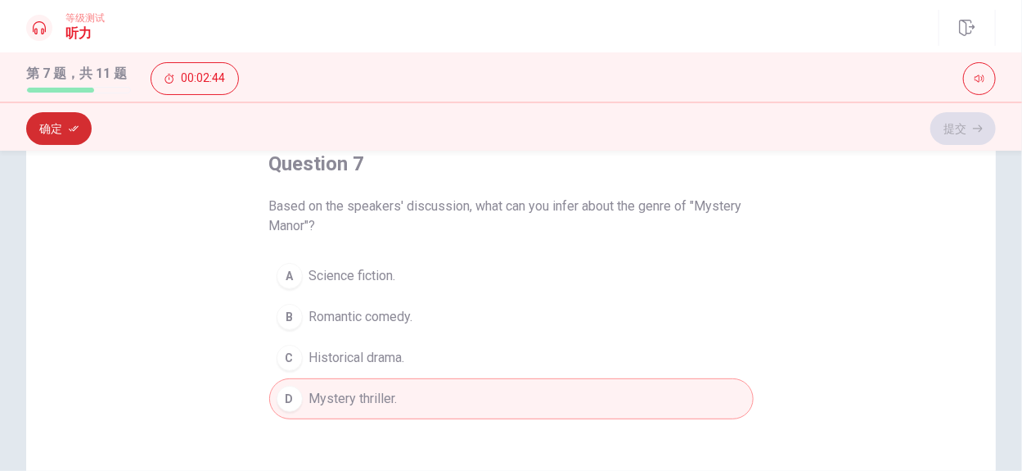
click at [68, 124] on button "确定" at bounding box center [58, 128] width 65 height 33
click at [951, 121] on button "提交" at bounding box center [963, 128] width 65 height 33
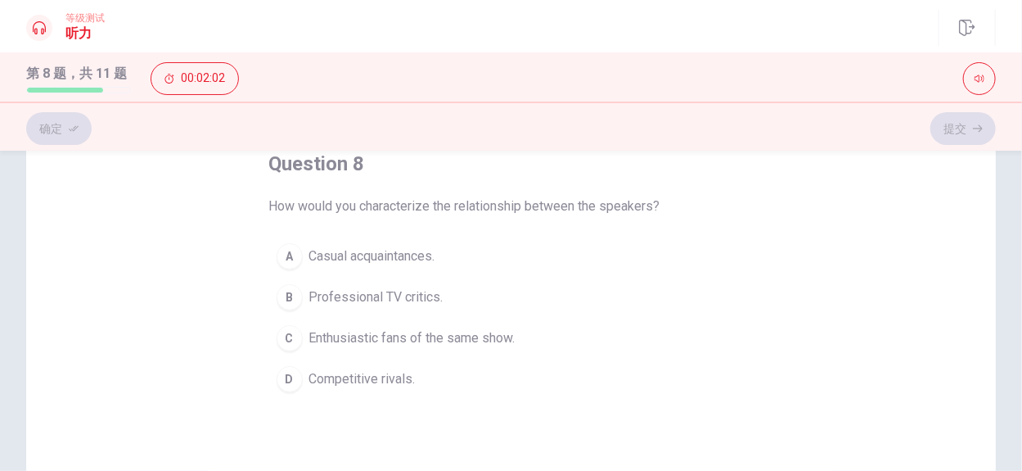
click at [409, 339] on span "Enthusiastic fans of the same show." at bounding box center [412, 338] width 206 height 20
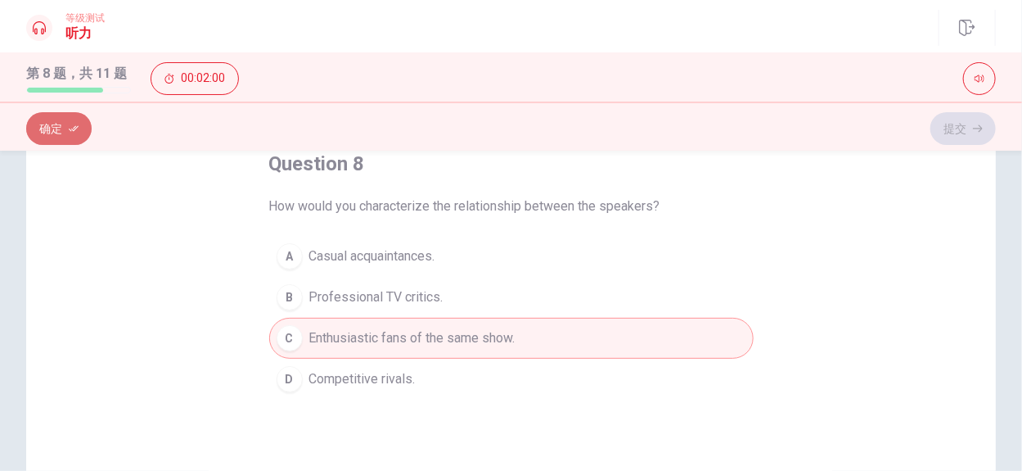
click at [62, 134] on button "确定" at bounding box center [58, 128] width 65 height 33
click at [958, 124] on button "提交" at bounding box center [963, 128] width 65 height 33
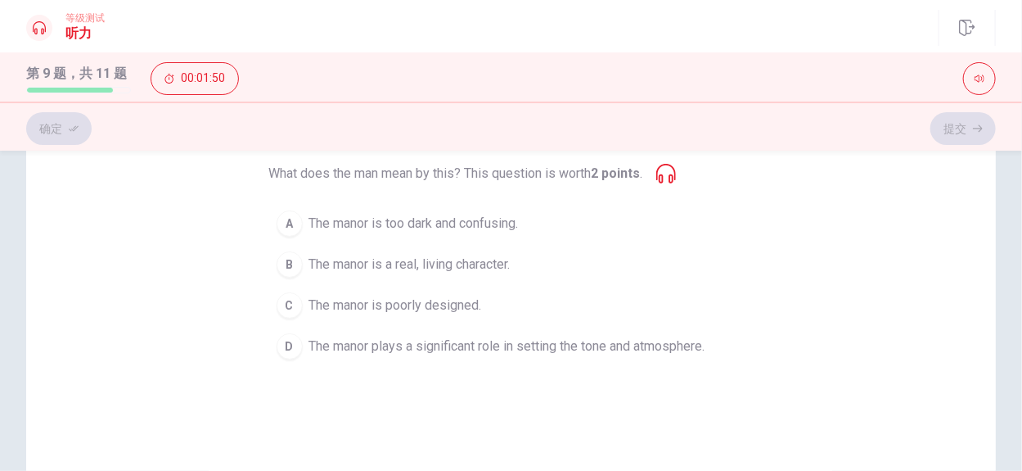
scroll to position [65, 0]
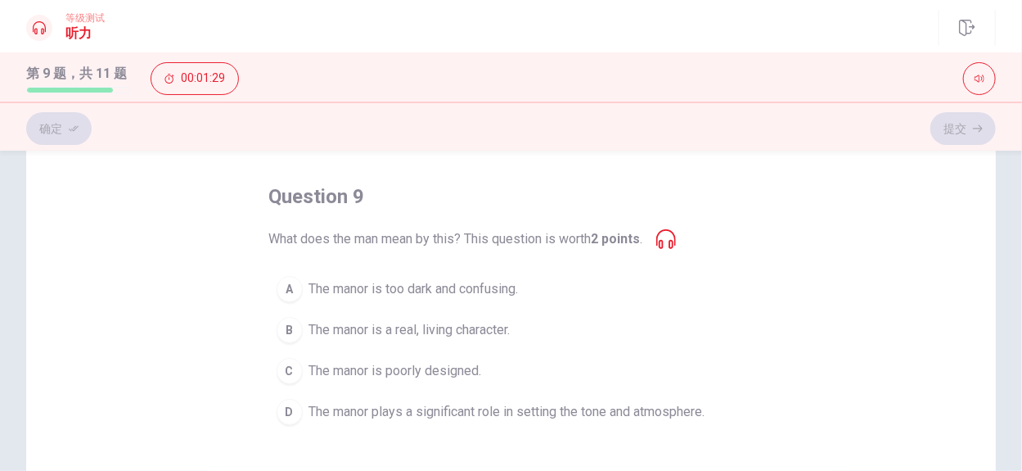
click at [577, 404] on span "The manor plays a significant role in setting the tone and atmosphere." at bounding box center [507, 412] width 396 height 20
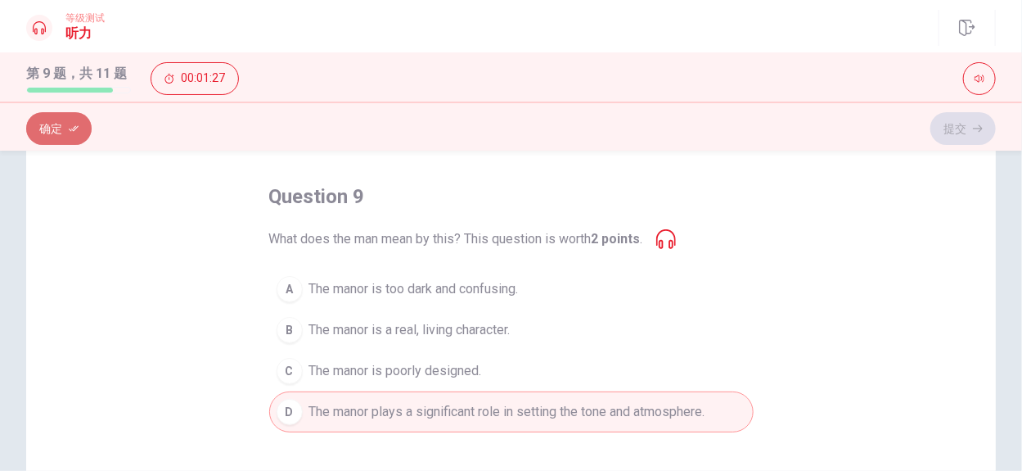
click at [63, 127] on button "确定" at bounding box center [58, 128] width 65 height 33
click at [945, 125] on button "提交" at bounding box center [963, 128] width 65 height 33
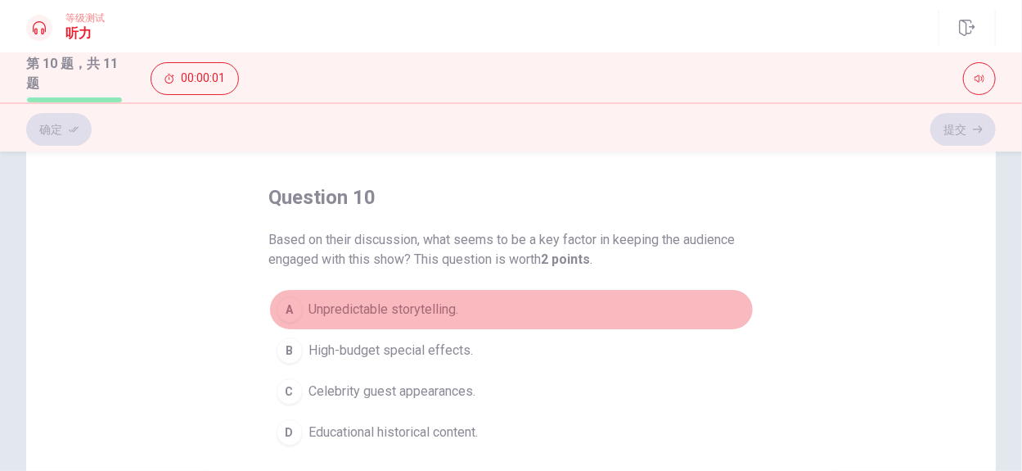
click at [345, 308] on span "Unpredictable storytelling." at bounding box center [384, 310] width 150 height 20
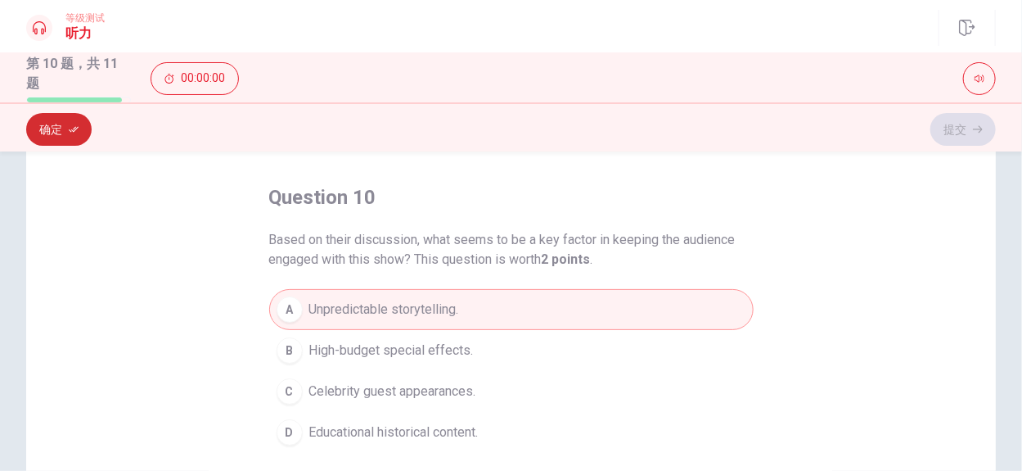
click at [70, 133] on icon "button" at bounding box center [74, 129] width 10 height 10
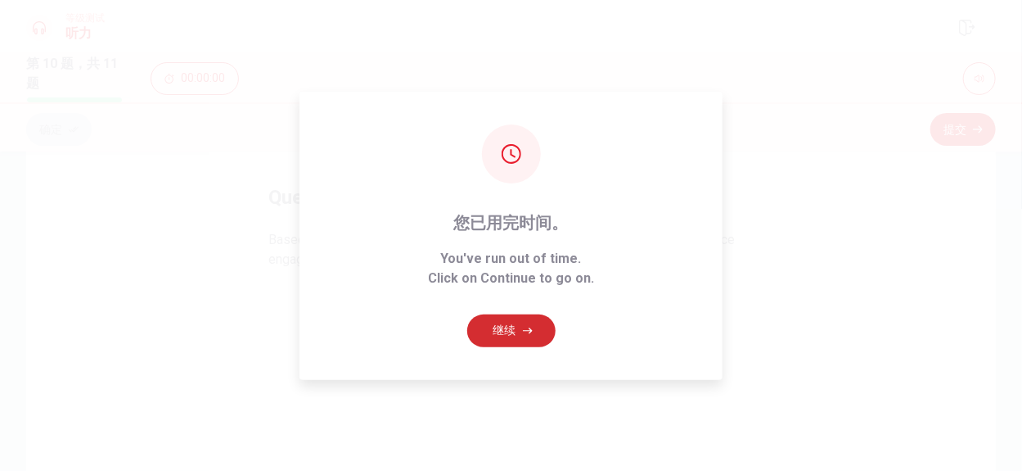
click at [514, 331] on button "继续" at bounding box center [511, 330] width 88 height 33
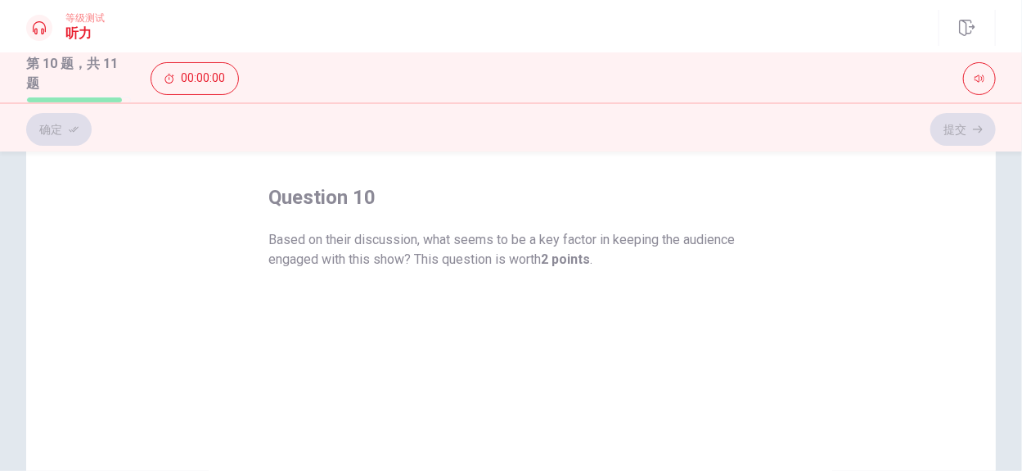
click at [956, 129] on div "确定 提交" at bounding box center [511, 129] width 970 height 31
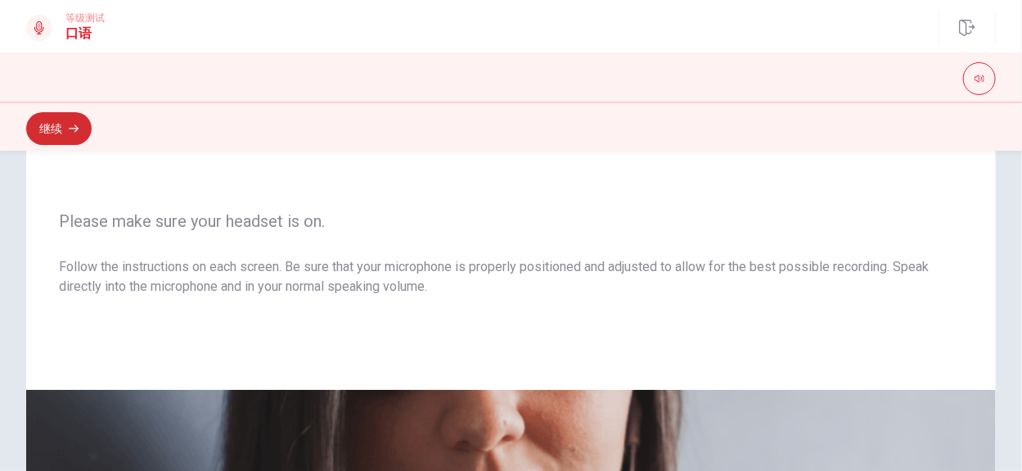
click at [66, 133] on button "继续" at bounding box center [58, 128] width 65 height 33
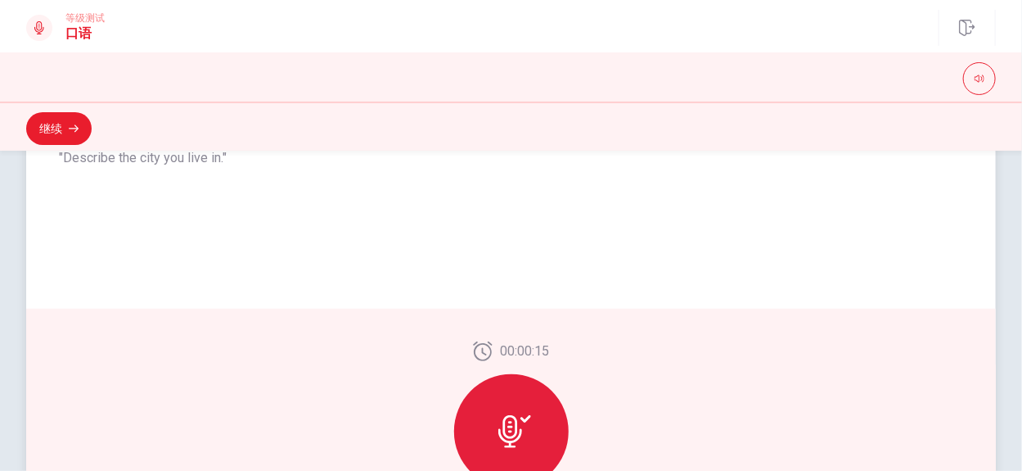
scroll to position [511, 0]
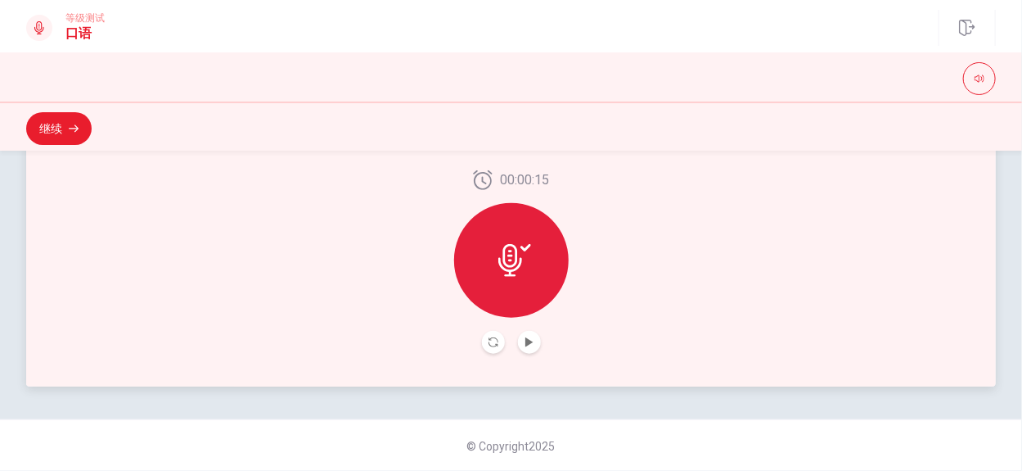
click at [510, 267] on icon at bounding box center [515, 260] width 33 height 33
click at [530, 344] on icon "Play Audio" at bounding box center [530, 342] width 10 height 10
click at [526, 341] on icon "Pause Audio" at bounding box center [530, 342] width 10 height 10
click at [499, 268] on icon at bounding box center [511, 260] width 24 height 33
click at [528, 340] on icon "Play Audio" at bounding box center [530, 342] width 10 height 10
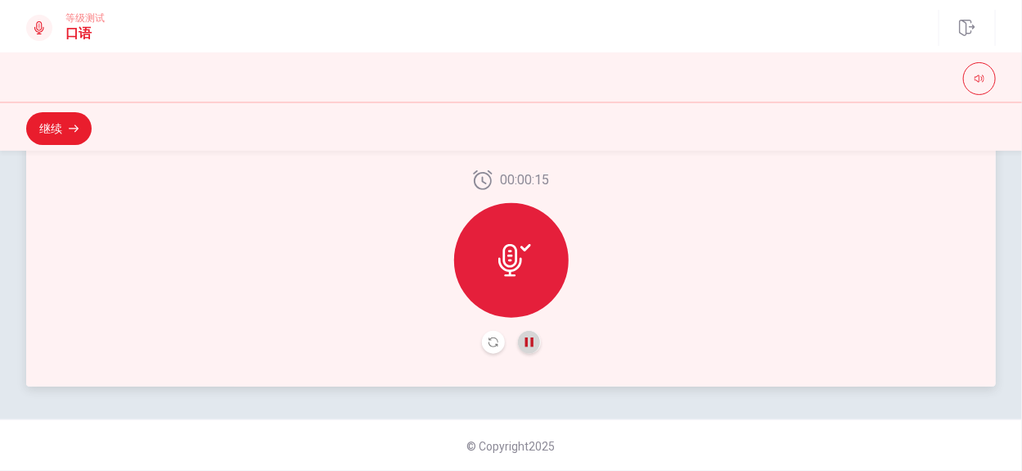
click at [526, 340] on icon "Pause Audio" at bounding box center [530, 342] width 10 height 10
click at [489, 340] on icon "Record Again" at bounding box center [494, 342] width 10 height 10
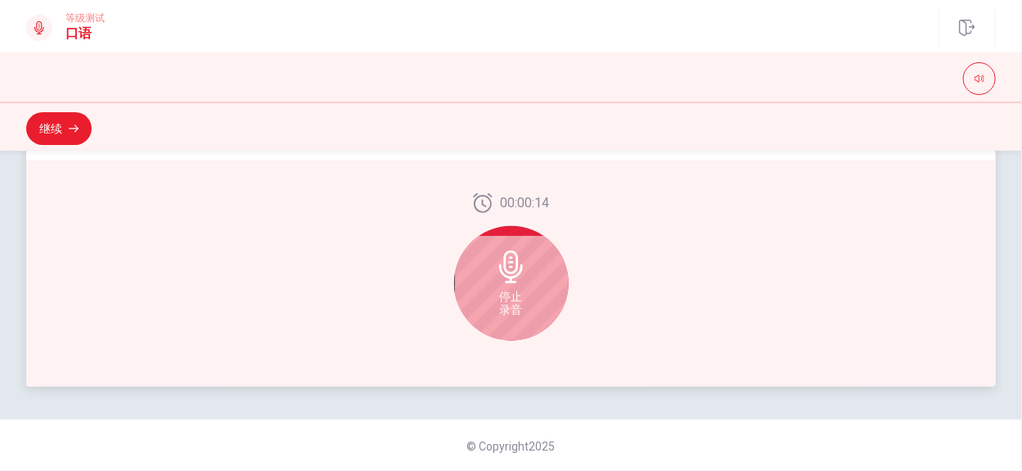
click at [507, 278] on icon at bounding box center [511, 266] width 24 height 33
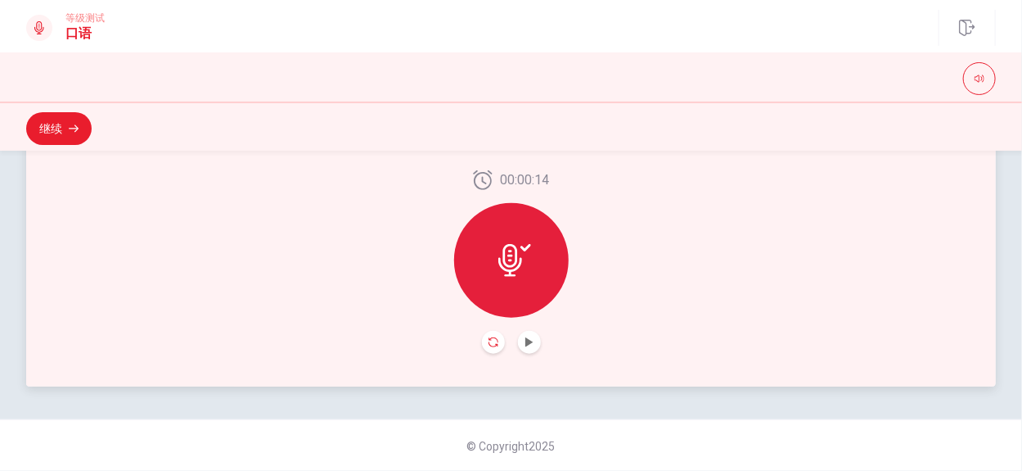
click at [491, 342] on icon "Record Again" at bounding box center [494, 342] width 10 height 10
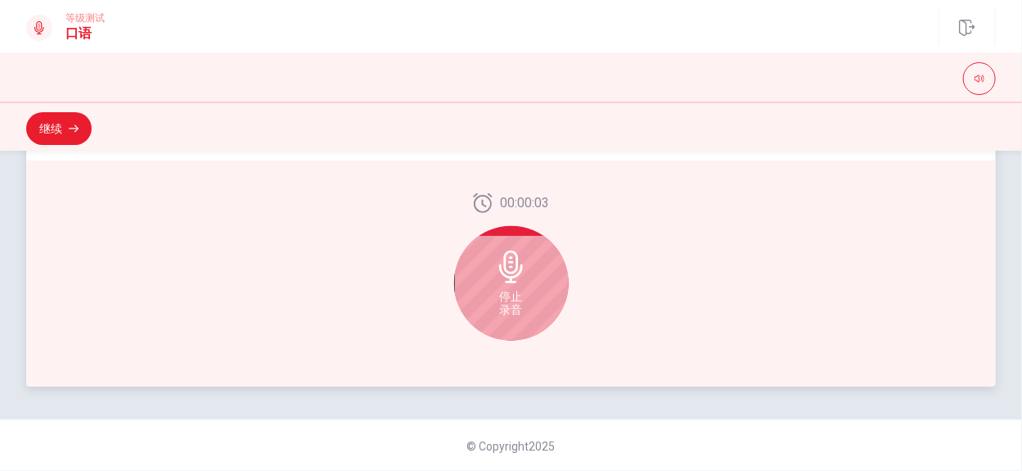
click at [519, 296] on span "停止 录音" at bounding box center [511, 303] width 23 height 26
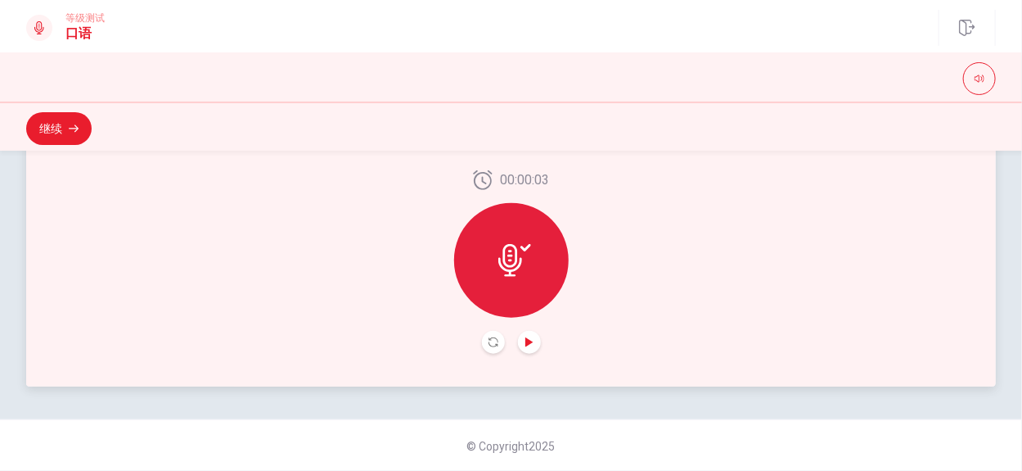
click at [525, 338] on icon "Play Audio" at bounding box center [530, 342] width 10 height 10
click at [71, 124] on icon "button" at bounding box center [74, 129] width 10 height 10
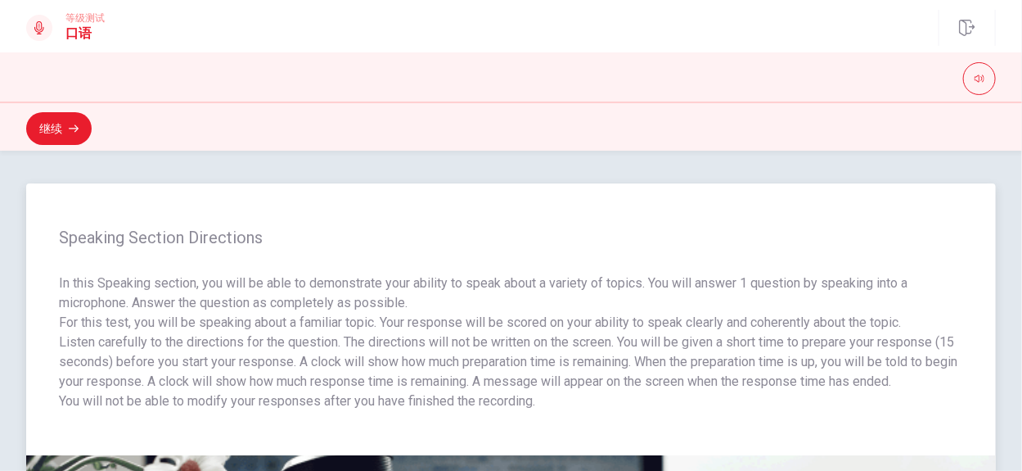
scroll to position [65, 0]
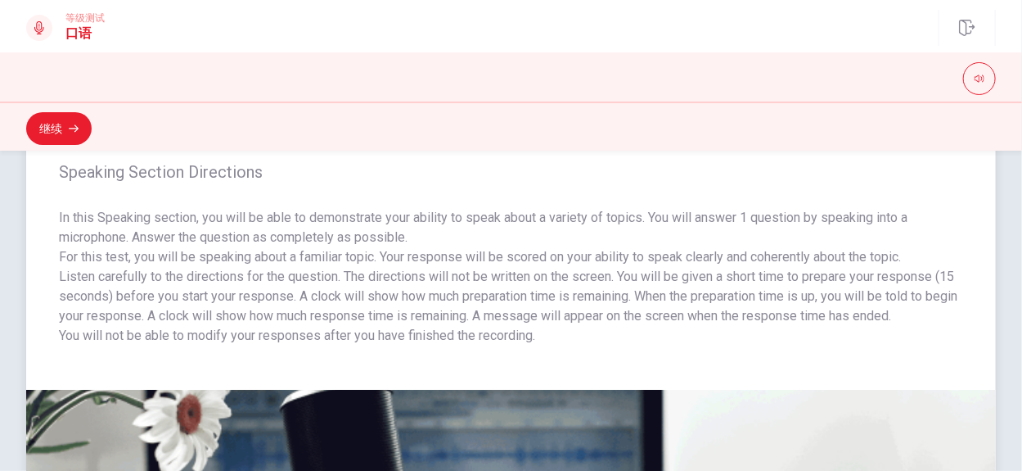
drag, startPoint x: 66, startPoint y: 276, endPoint x: 147, endPoint y: 280, distance: 81.1
click at [147, 280] on p "Listen carefully to the directions for the question. The directions will not be…" at bounding box center [511, 296] width 905 height 59
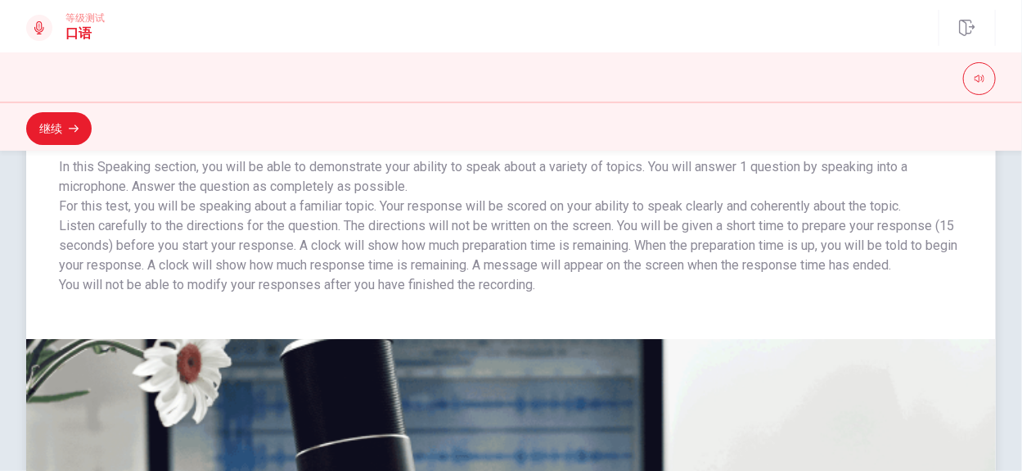
scroll to position [0, 0]
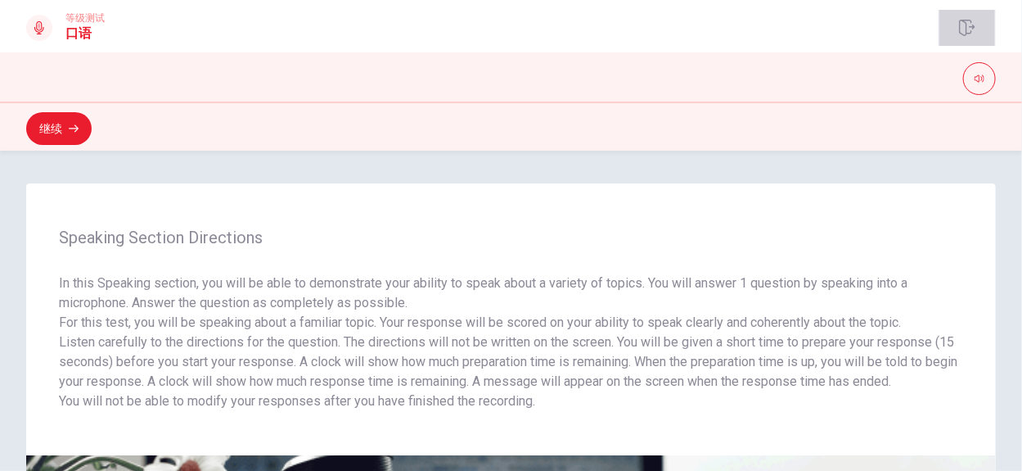
click at [967, 23] on icon "button" at bounding box center [967, 28] width 16 height 16
